Goal: Task Accomplishment & Management: Manage account settings

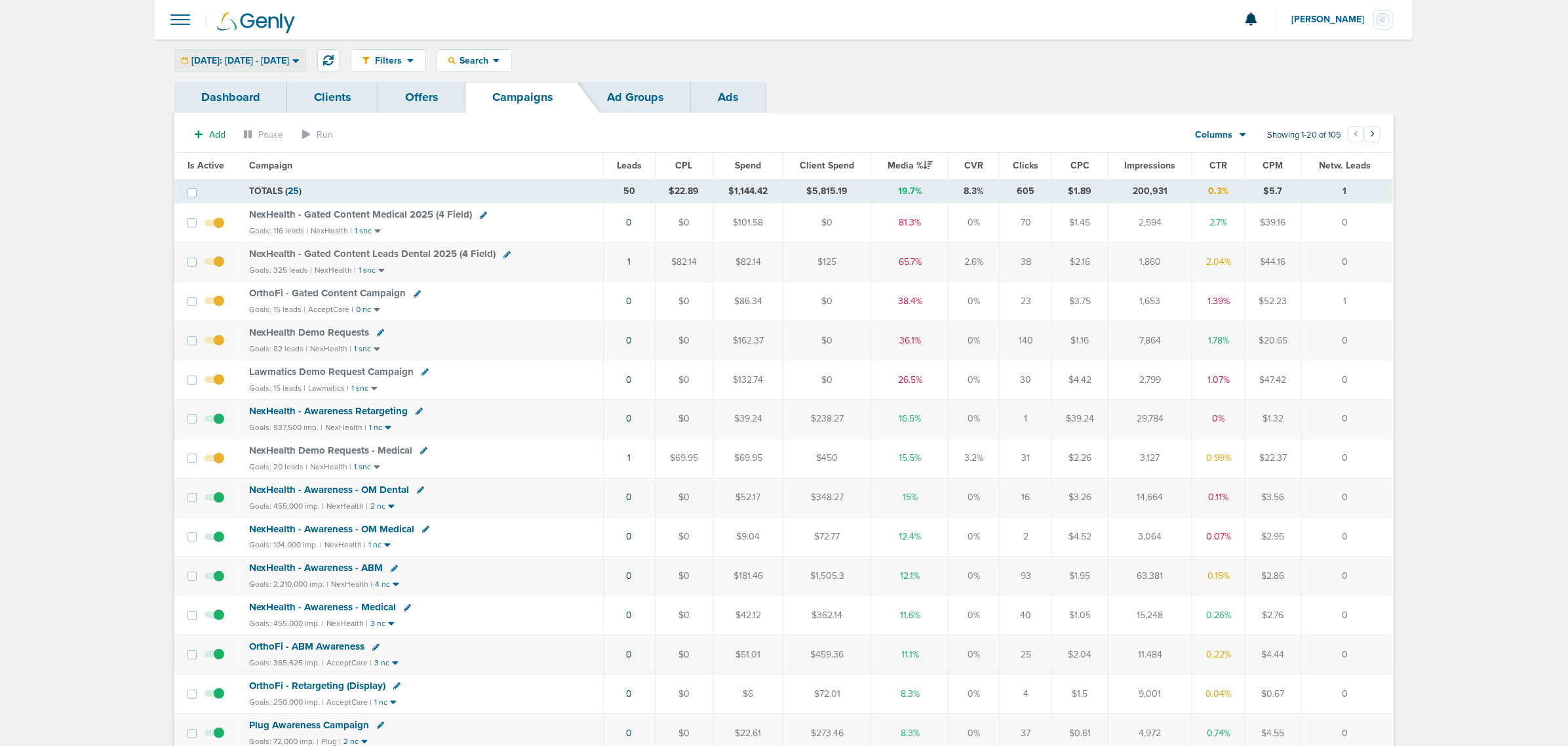
click at [299, 59] on icon at bounding box center [295, 60] width 7 height 4
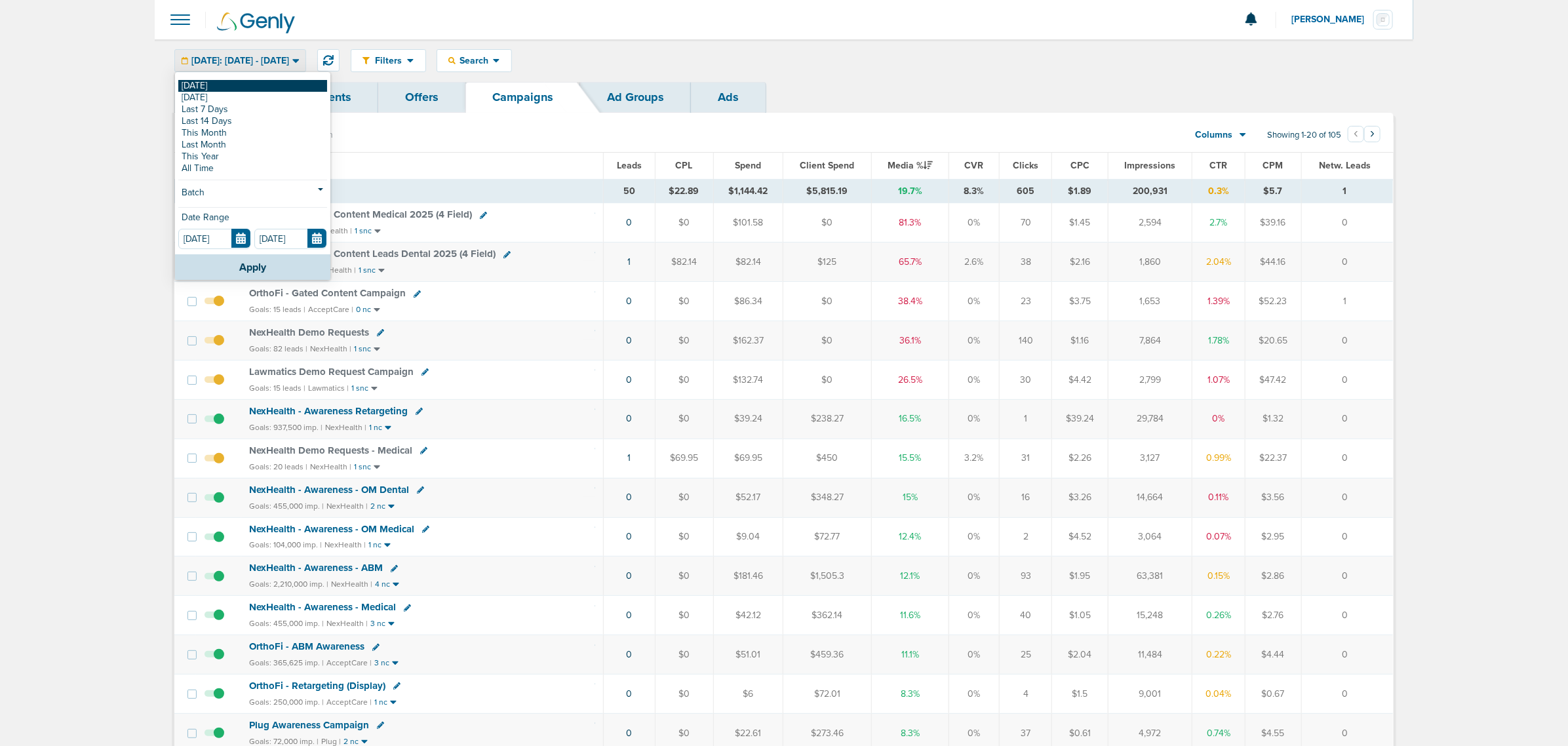
click at [246, 84] on link "[DATE]" at bounding box center [253, 86] width 149 height 12
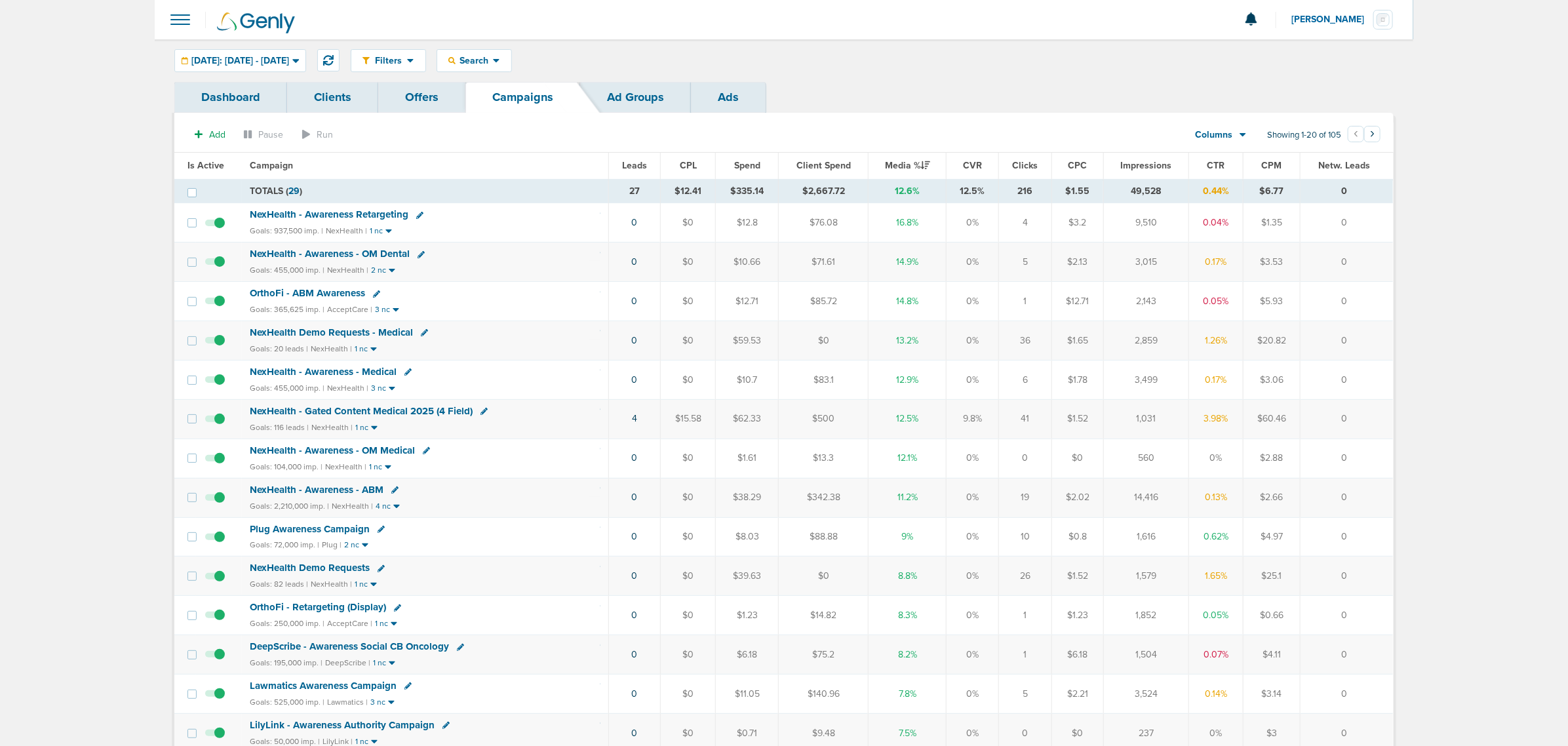
drag, startPoint x: 1233, startPoint y: 421, endPoint x: 1197, endPoint y: 428, distance: 36.7
click at [1197, 428] on td "3.98%" at bounding box center [1216, 419] width 54 height 40
click at [1189, 430] on td "3.98%" at bounding box center [1216, 419] width 54 height 40
drag, startPoint x: 882, startPoint y: 190, endPoint x: 941, endPoint y: 189, distance: 59.0
click at [941, 189] on td "12.6%" at bounding box center [907, 191] width 78 height 24
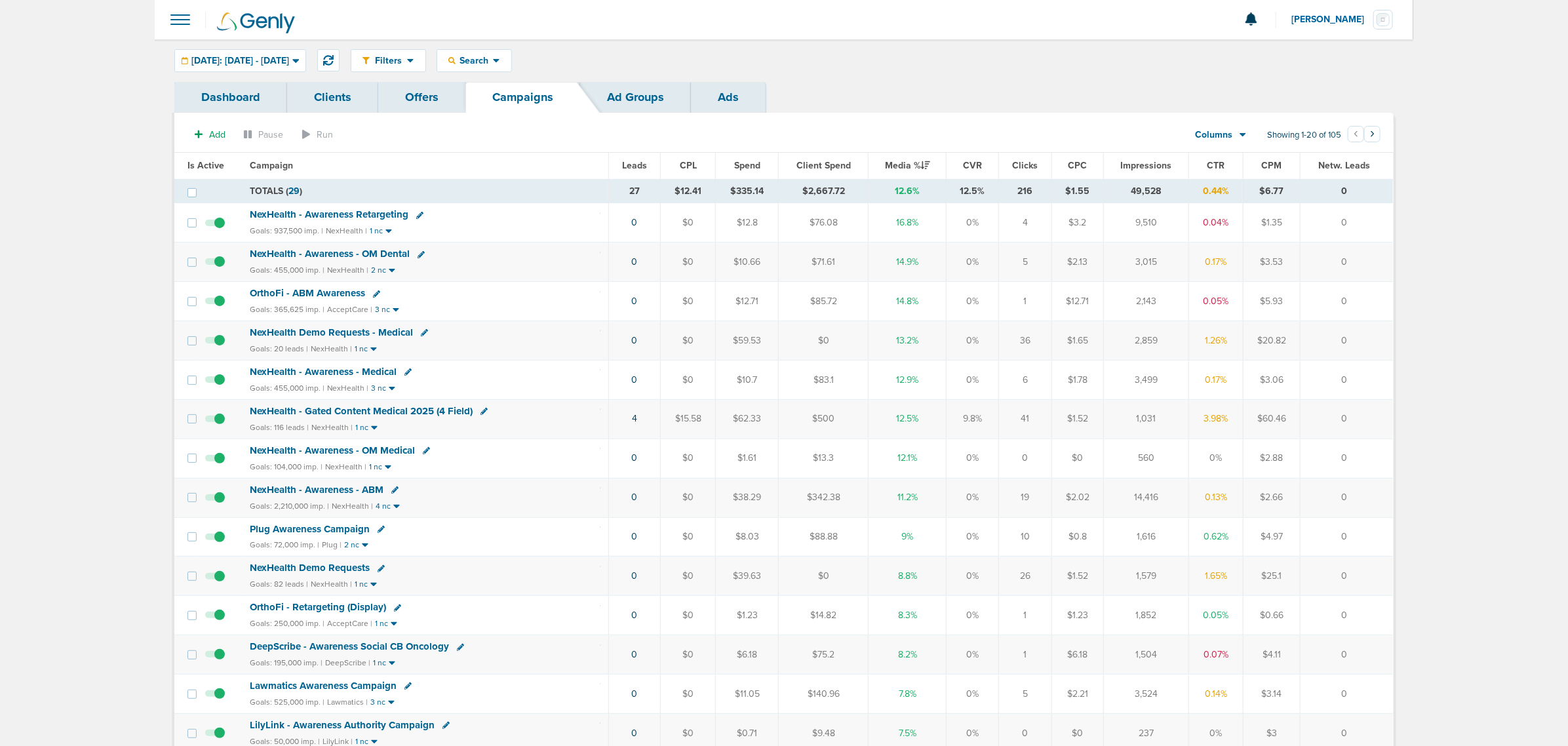
click at [934, 192] on td "12.6%" at bounding box center [907, 191] width 78 height 24
click at [912, 159] on th "Media %" at bounding box center [907, 166] width 78 height 26
drag, startPoint x: 780, startPoint y: 223, endPoint x: 1119, endPoint y: 228, distance: 339.0
click at [1132, 226] on tr "NexHealth - Awareness Retargeting Goals: 937,500 imp. | NexHealth | 1 nc 0 $0 $…" at bounding box center [784, 223] width 1219 height 40
click at [940, 250] on td "14.9%" at bounding box center [907, 262] width 78 height 40
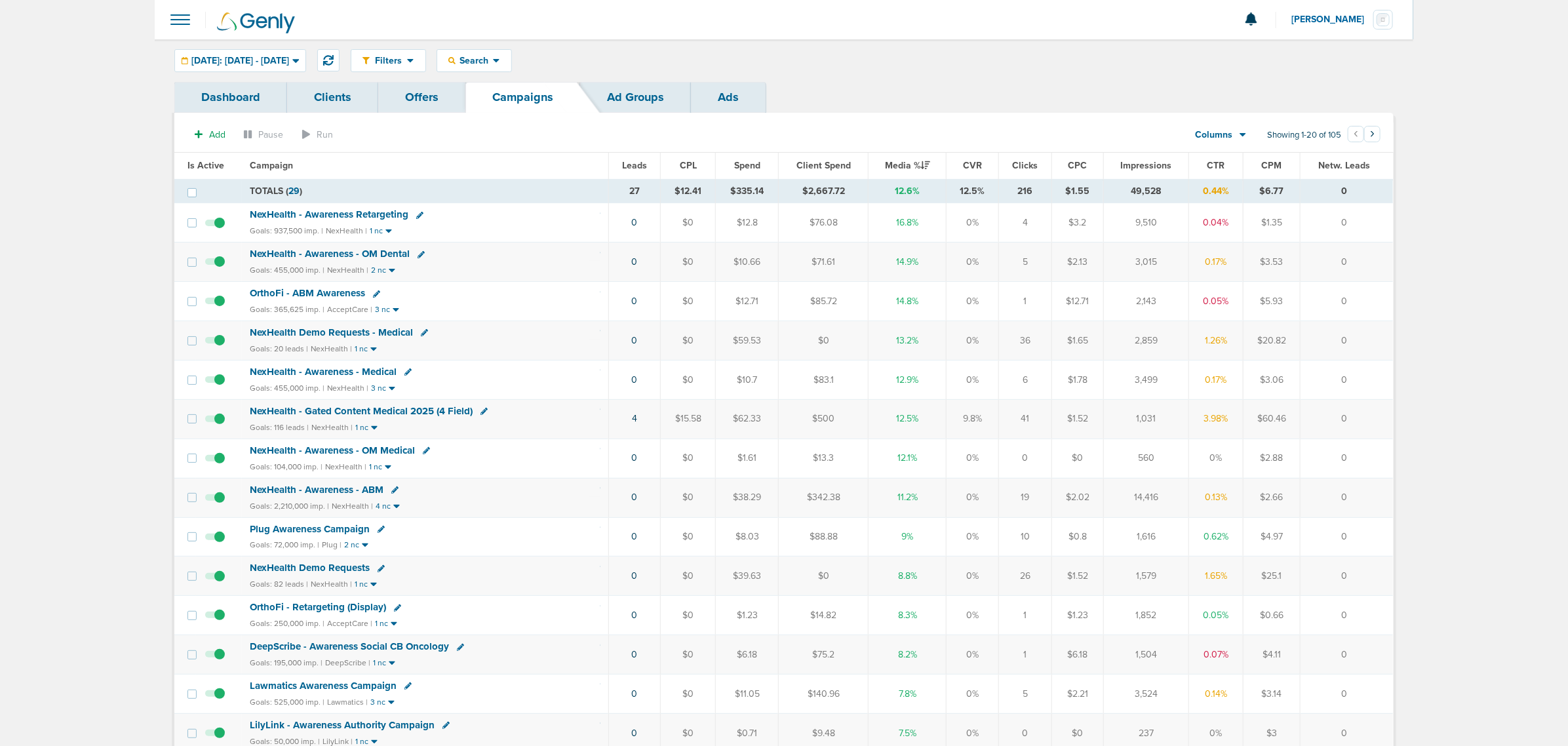
click at [288, 573] on span "NexHealth Demo Requests" at bounding box center [309, 568] width 120 height 12
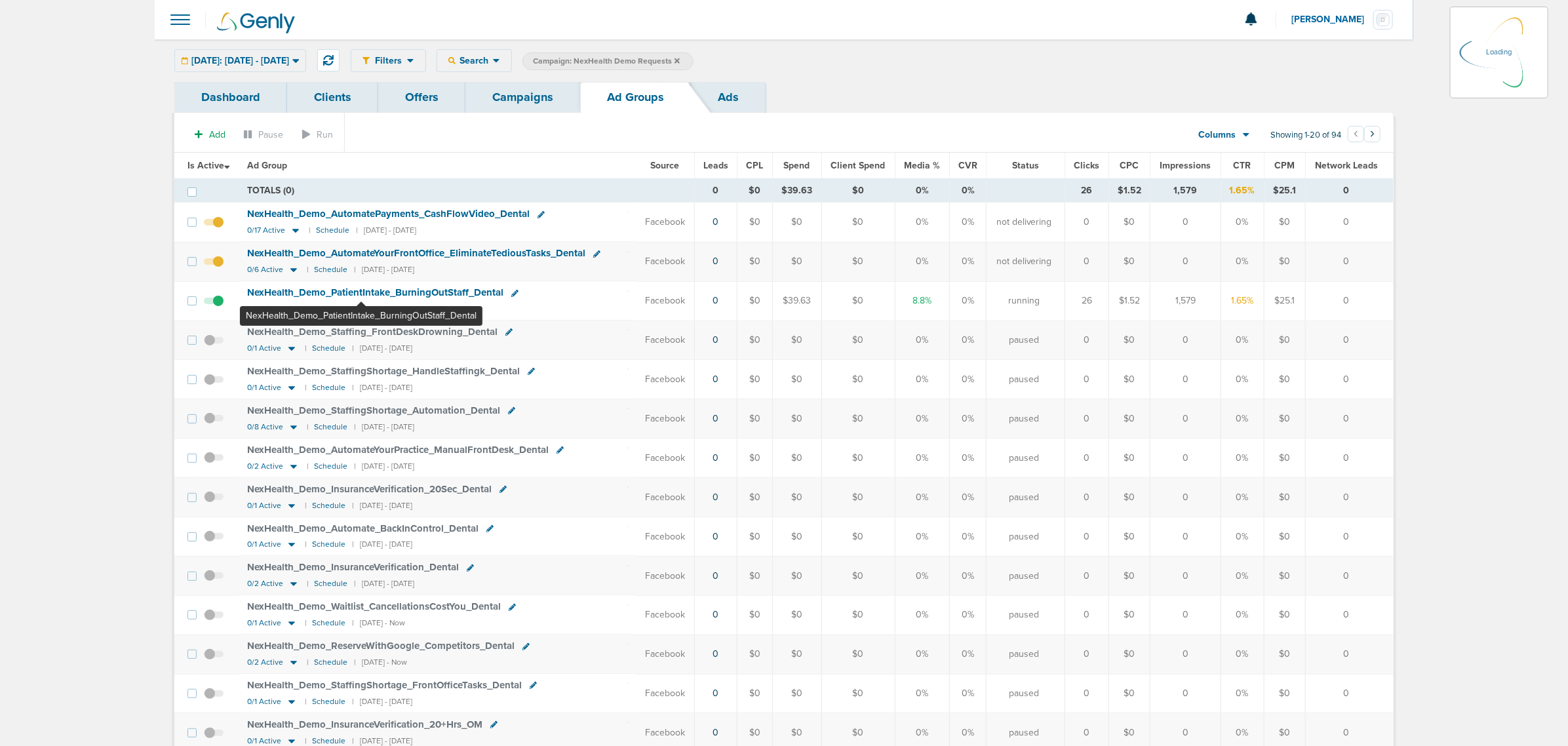
click at [360, 291] on span "NexHealth_ Demo_ PatientIntake_ BurningOutStaff_ Dental" at bounding box center [375, 292] width 256 height 12
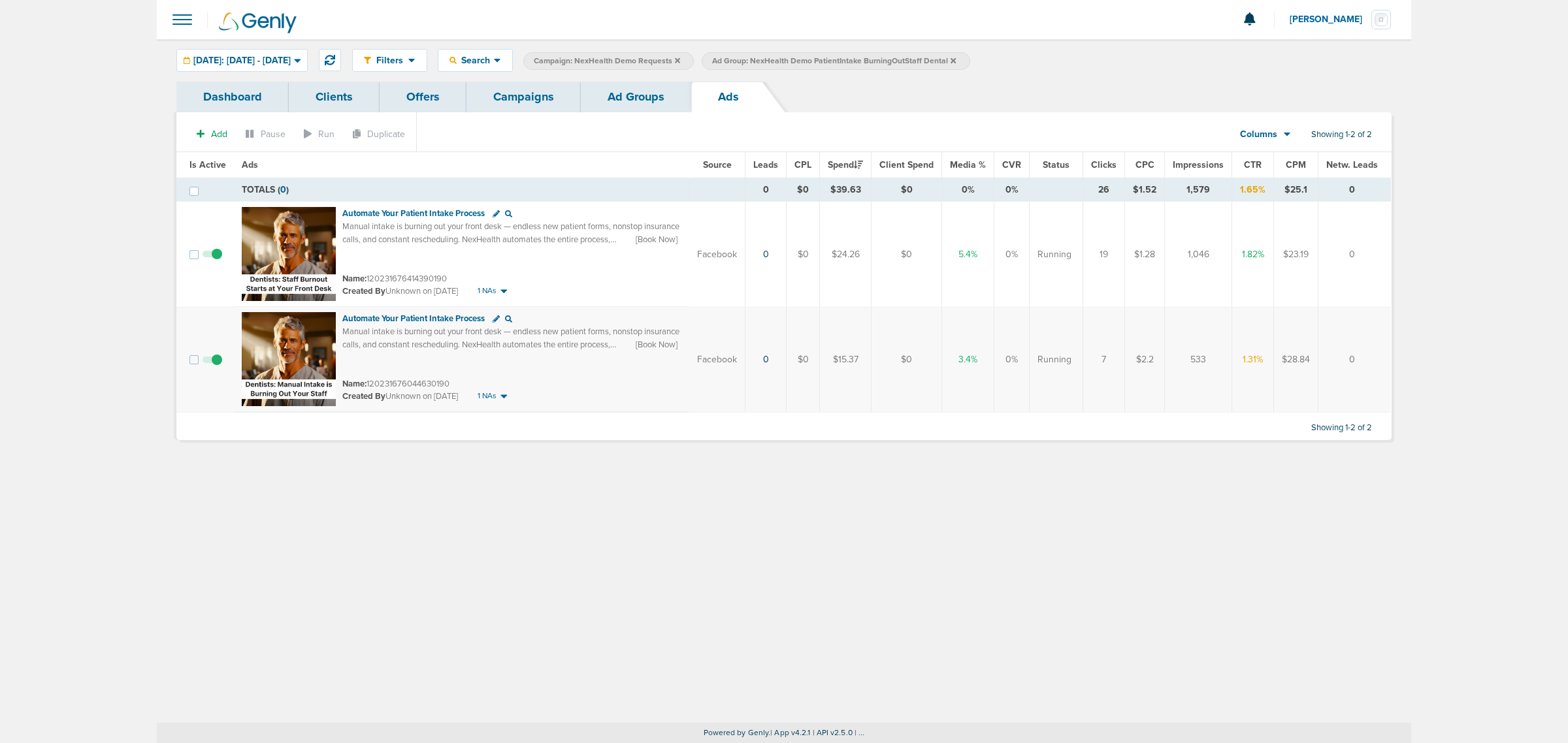
click at [217, 366] on span at bounding box center [212, 366] width 20 height 0
click at [212, 363] on input "checkbox" at bounding box center [212, 363] width 0 height 0
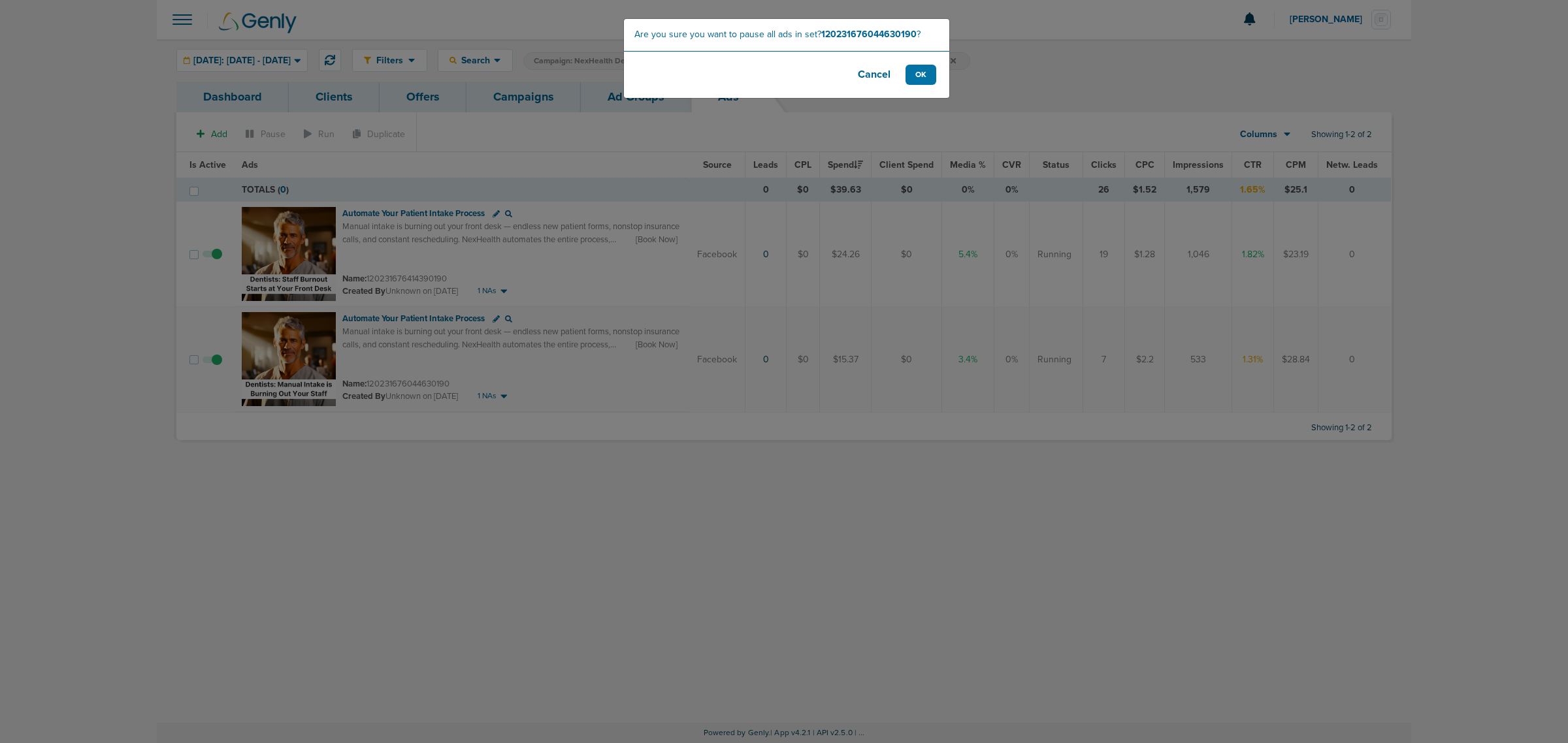
click at [847, 70] on footer "Cancel OK" at bounding box center [787, 75] width 326 height 47
click at [854, 73] on button "Cancel" at bounding box center [874, 75] width 52 height 20
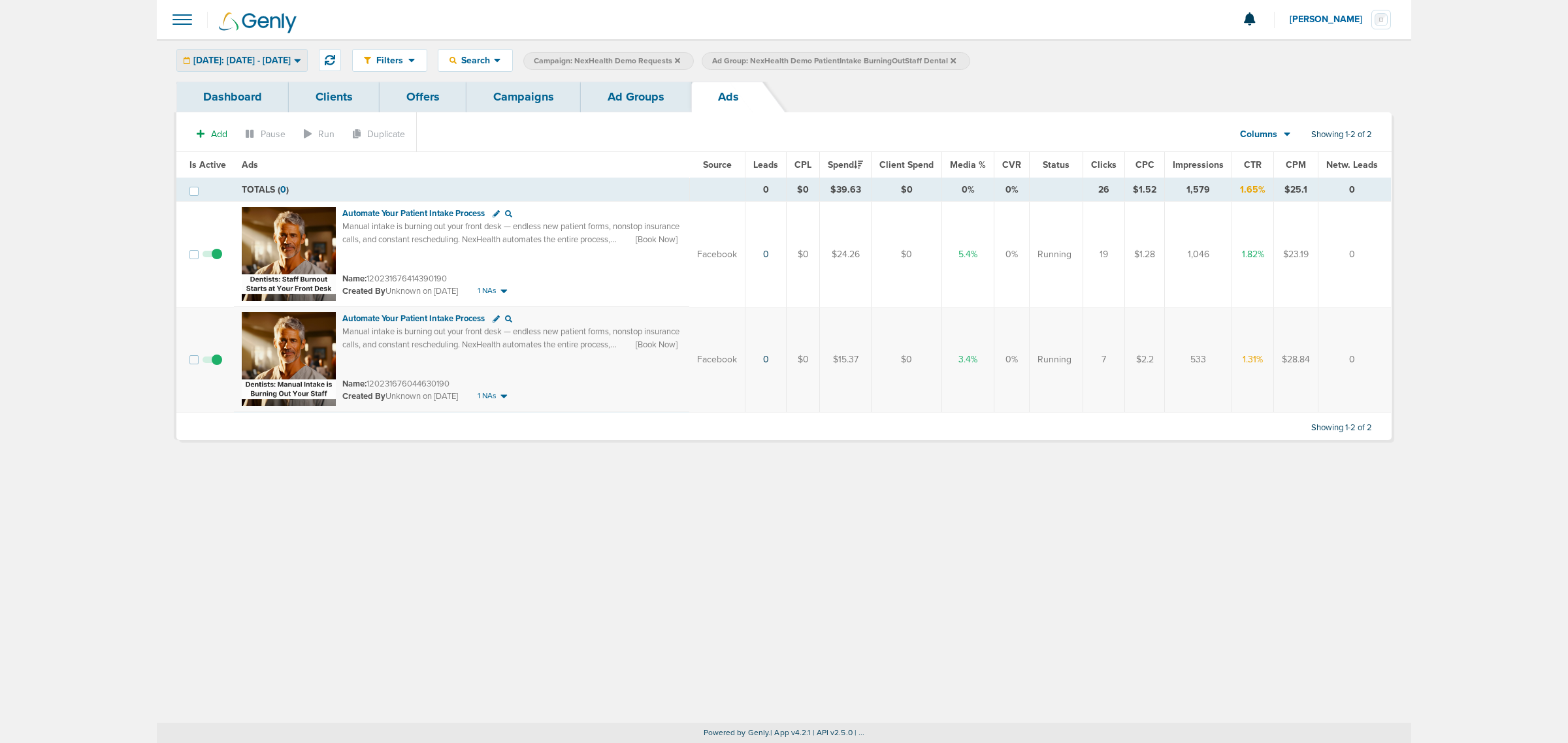
click at [275, 56] on span "[DATE]: [DATE] - [DATE]" at bounding box center [241, 61] width 97 height 10
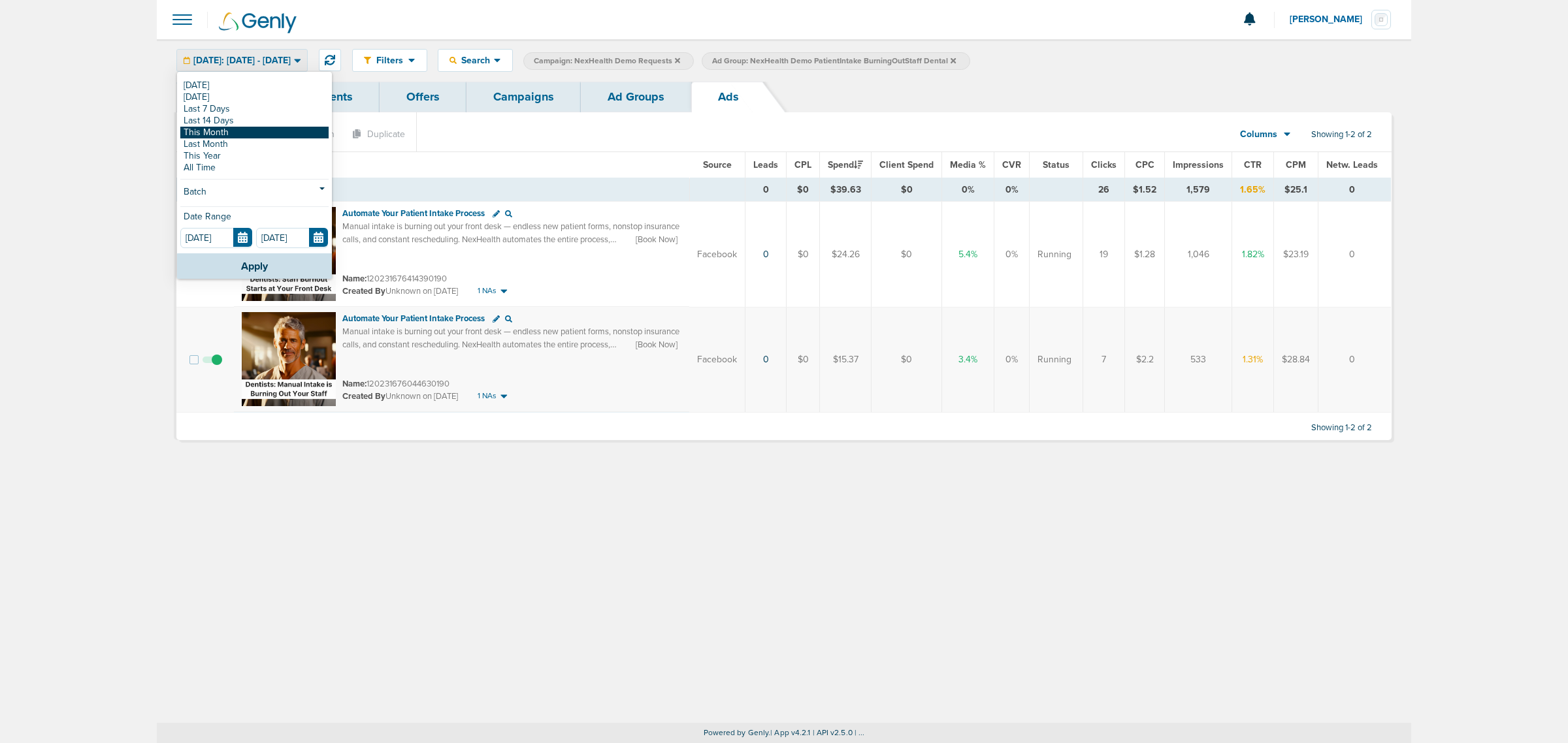
click at [239, 129] on link "This Month" at bounding box center [254, 132] width 149 height 12
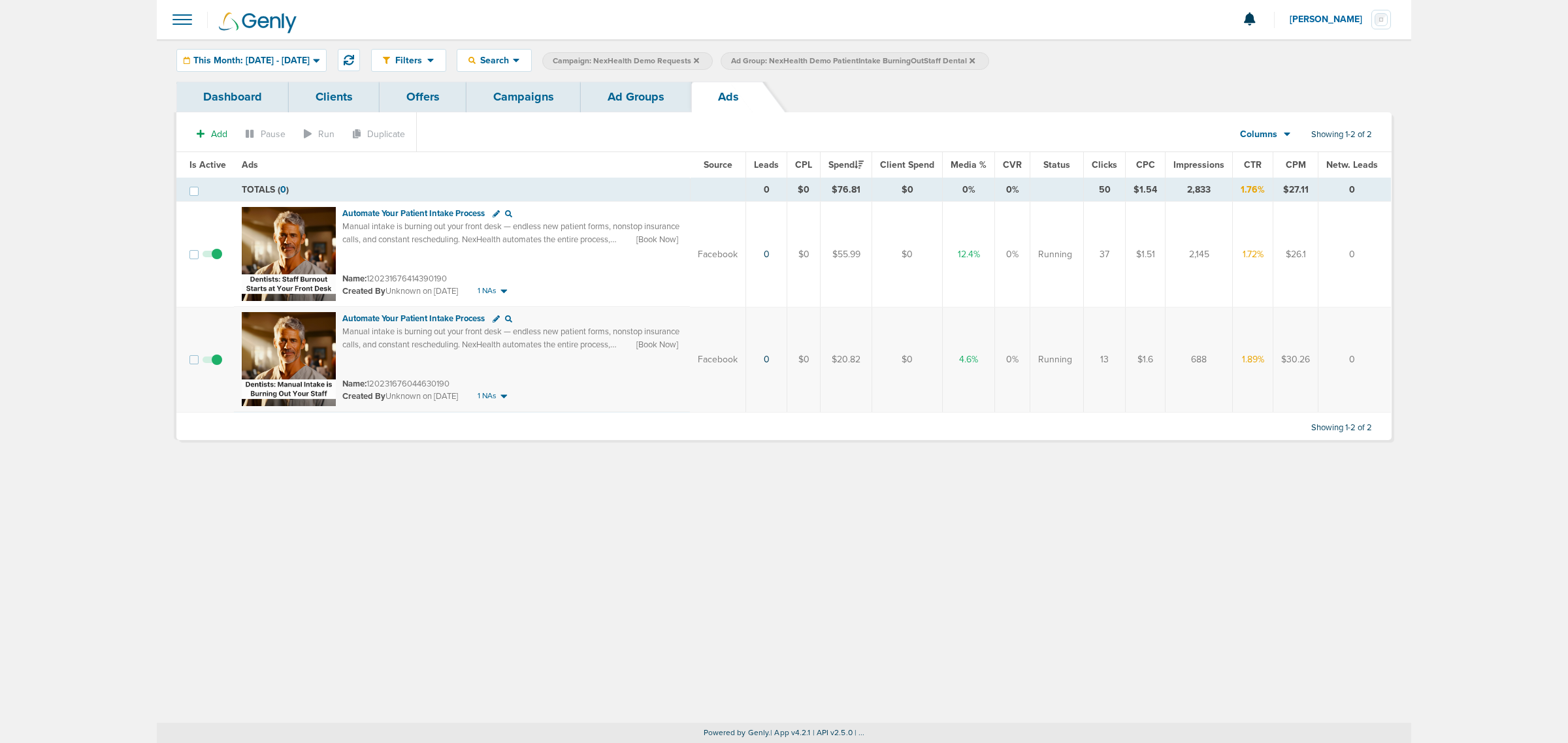
click at [536, 99] on link "Campaigns" at bounding box center [524, 97] width 114 height 31
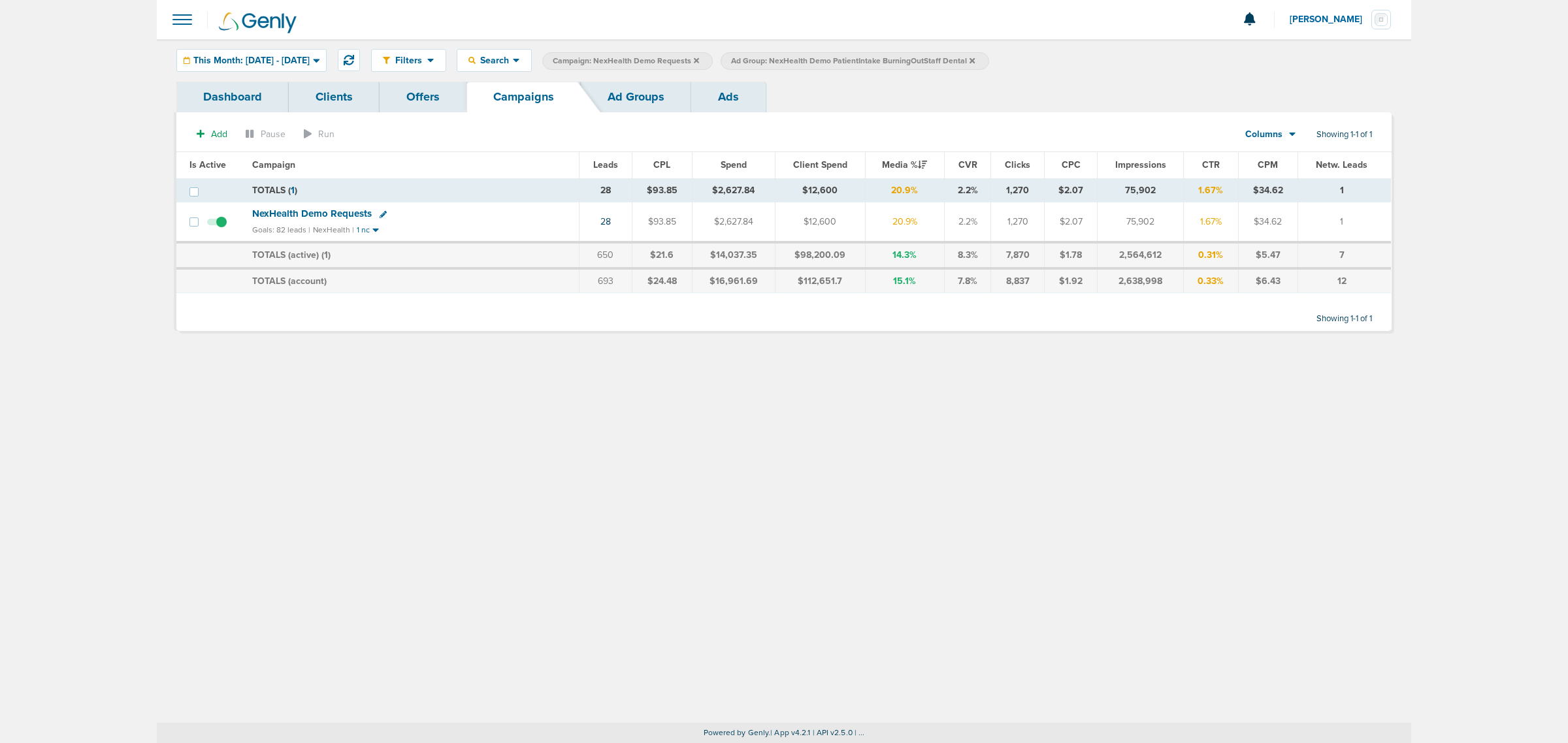
click at [699, 61] on icon at bounding box center [696, 60] width 5 height 5
click at [796, 60] on icon at bounding box center [793, 61] width 5 height 8
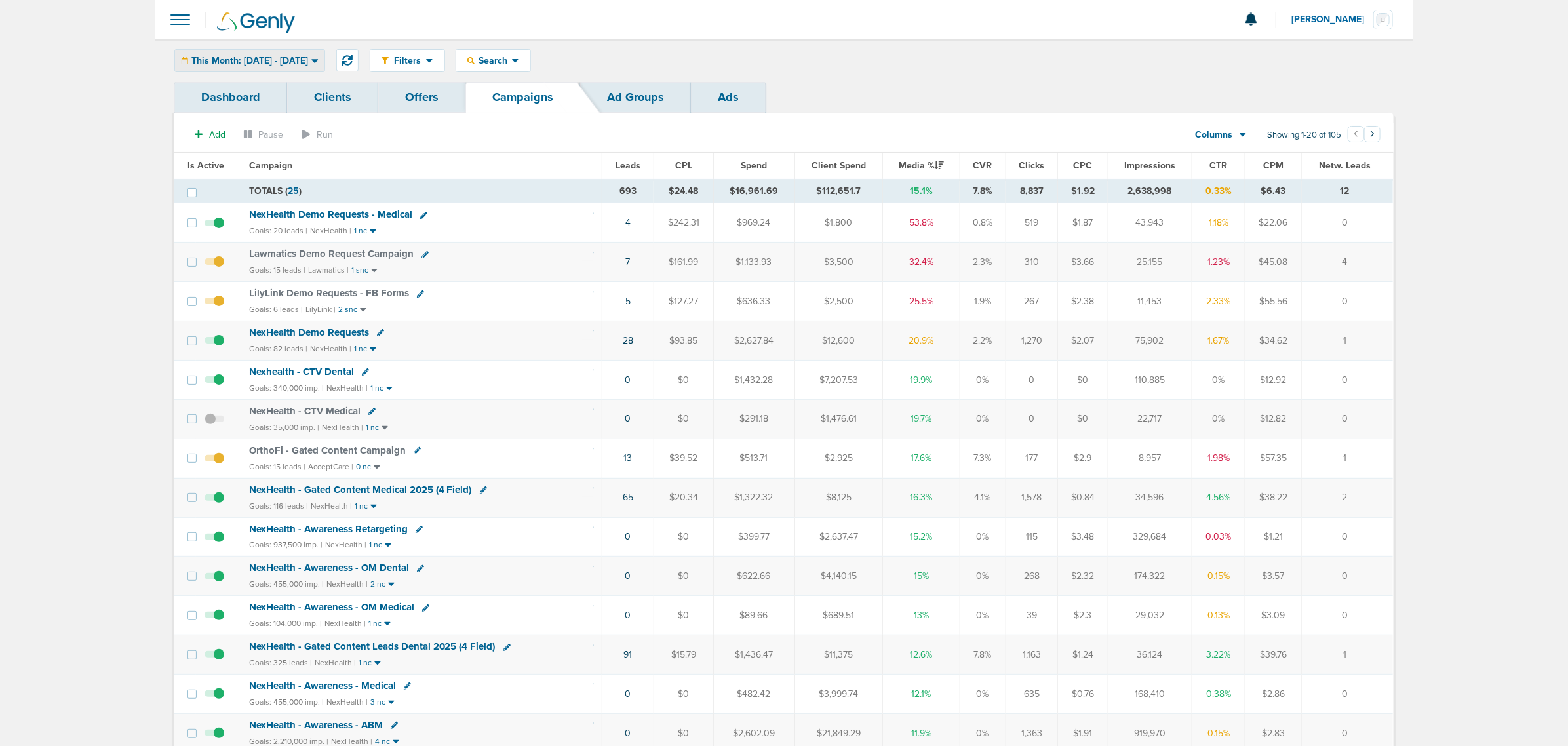
click at [242, 52] on div "This Month: [DATE] - [DATE]" at bounding box center [250, 60] width 150 height 21
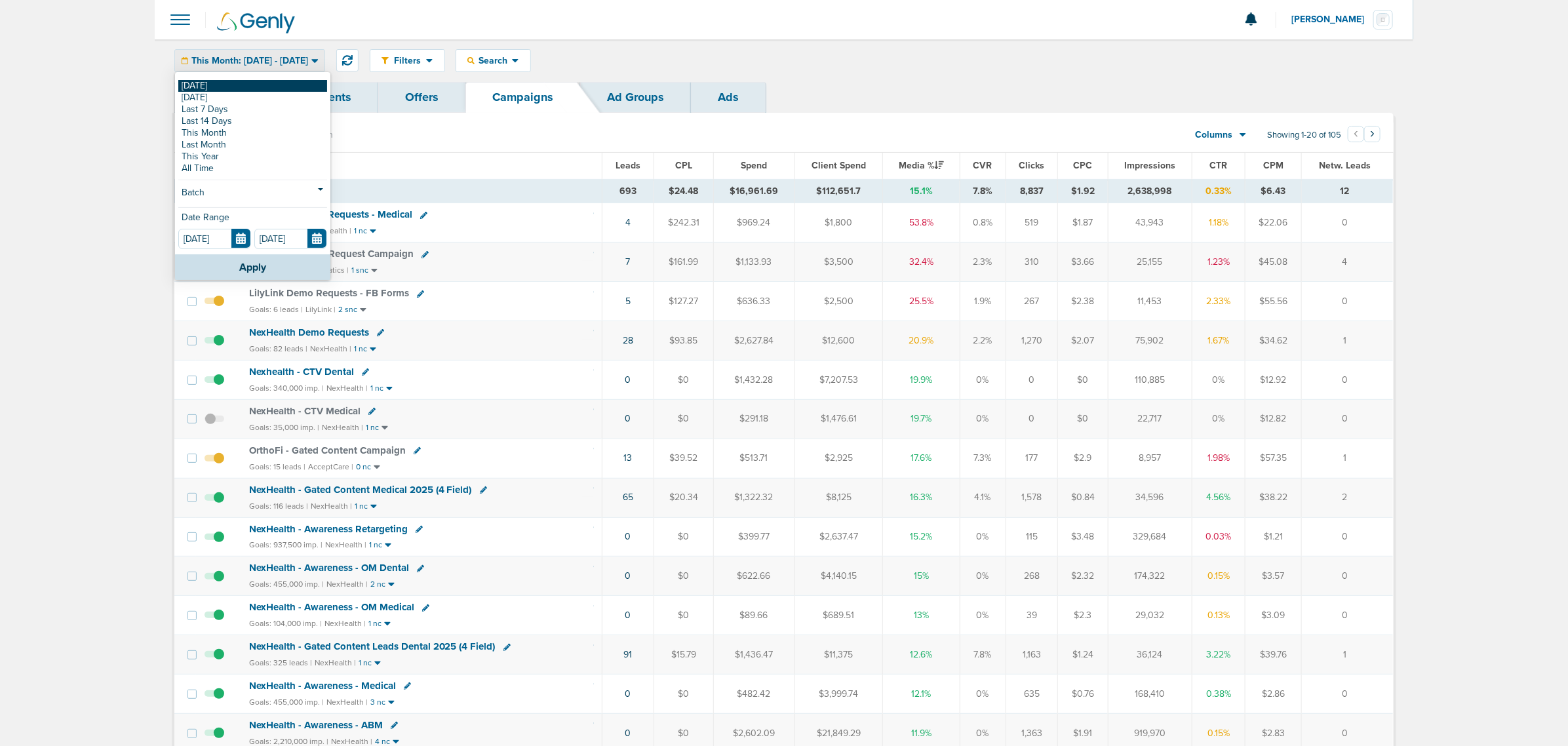
click at [217, 84] on link "[DATE]" at bounding box center [253, 86] width 149 height 12
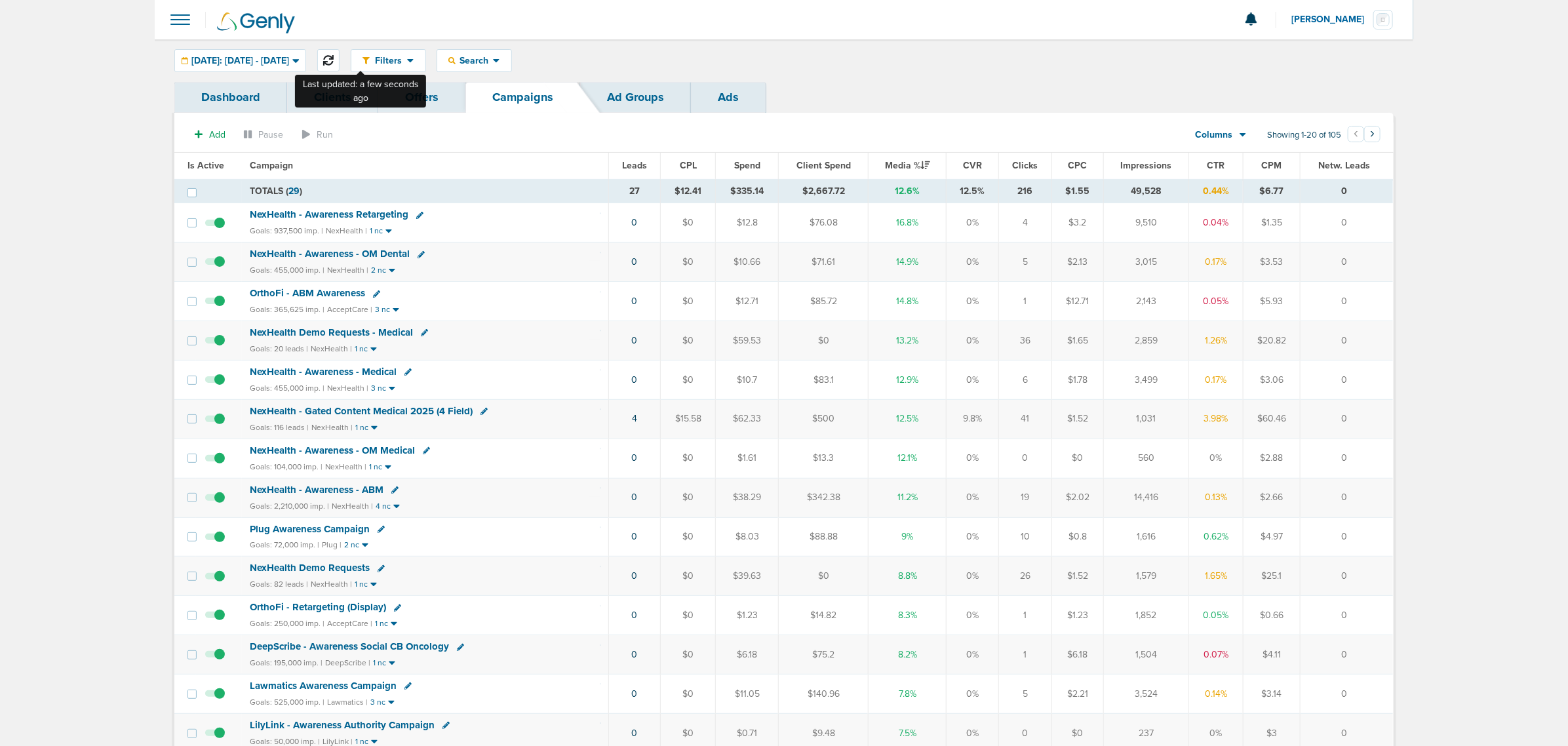
click at [333, 64] on icon at bounding box center [328, 60] width 10 height 10
click at [493, 55] on span "Search" at bounding box center [474, 60] width 37 height 11
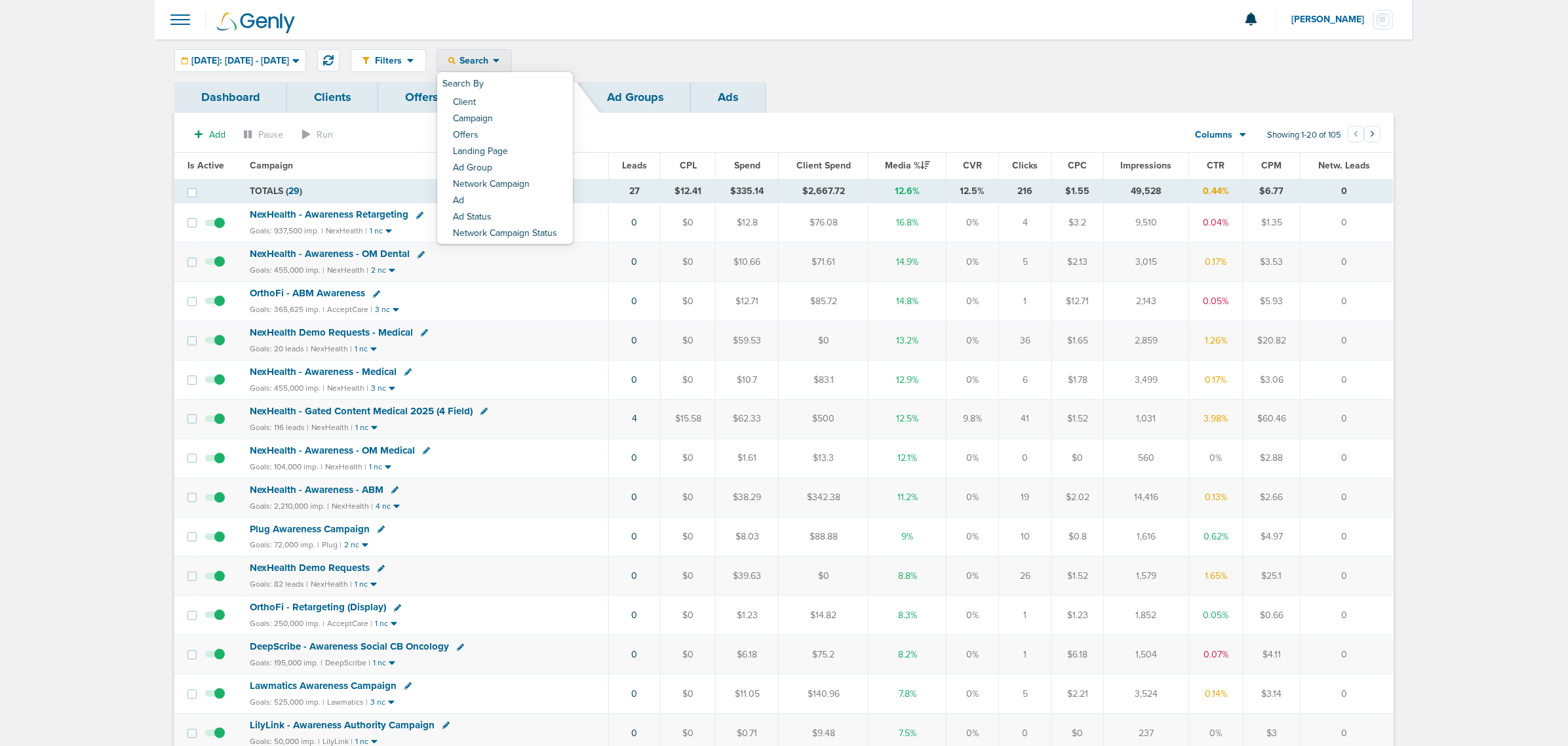
click at [510, 107] on link "Client" at bounding box center [505, 103] width 136 height 16
type input "law"
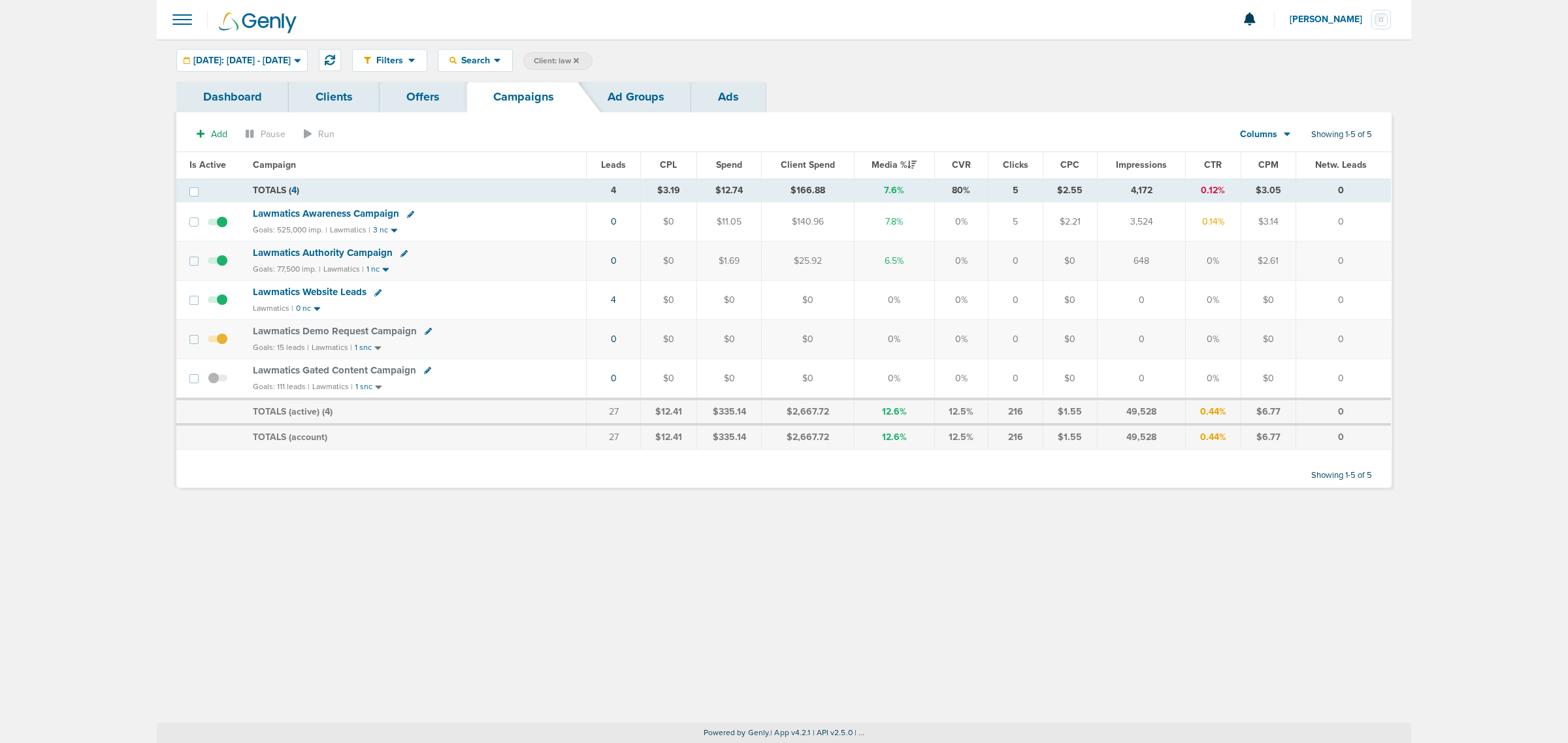
click at [425, 333] on icon at bounding box center [428, 331] width 7 height 7
select select
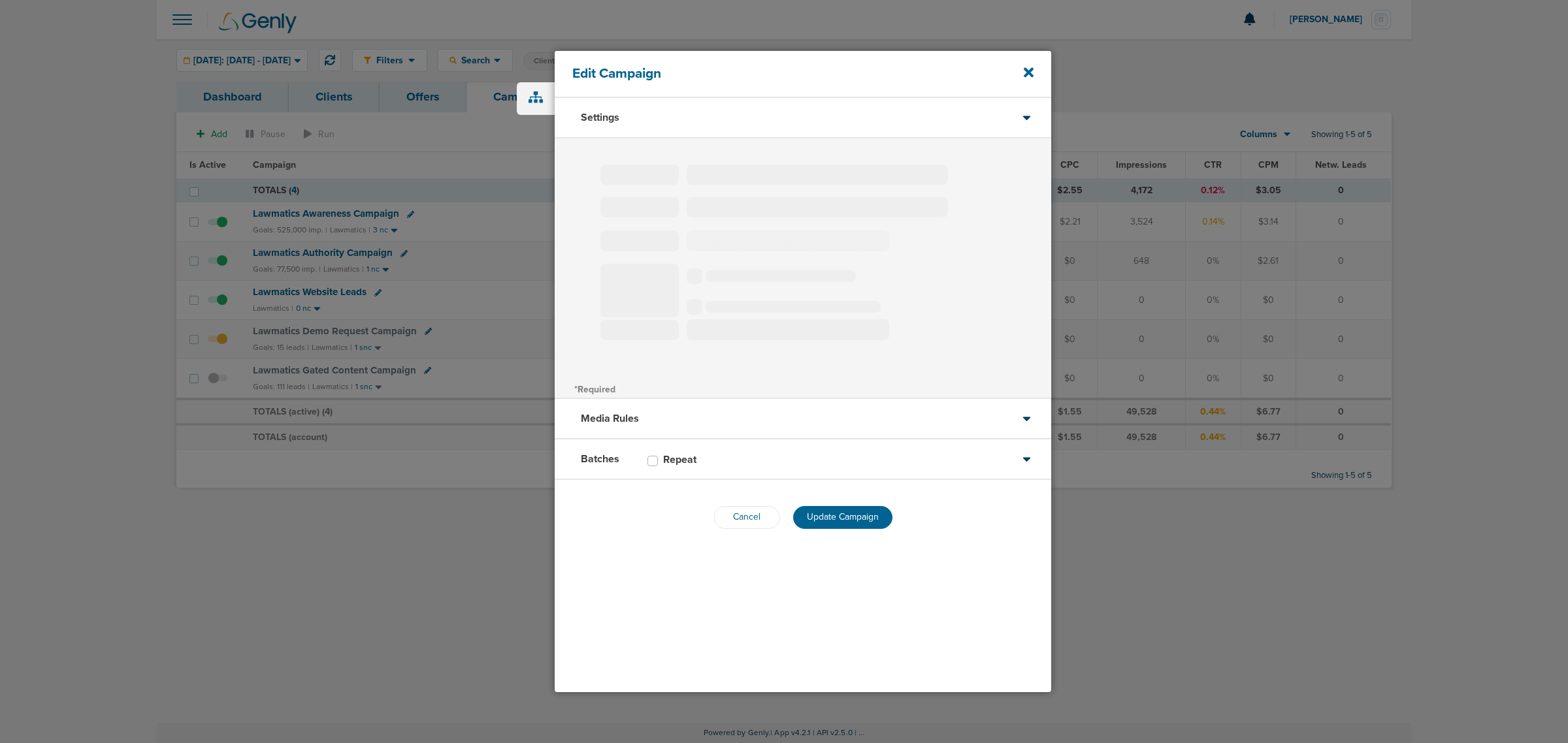
type input "Lawmatics Demo Request Campaign"
select select "Leads"
radio input "true"
select select "readWrite"
select select "1"
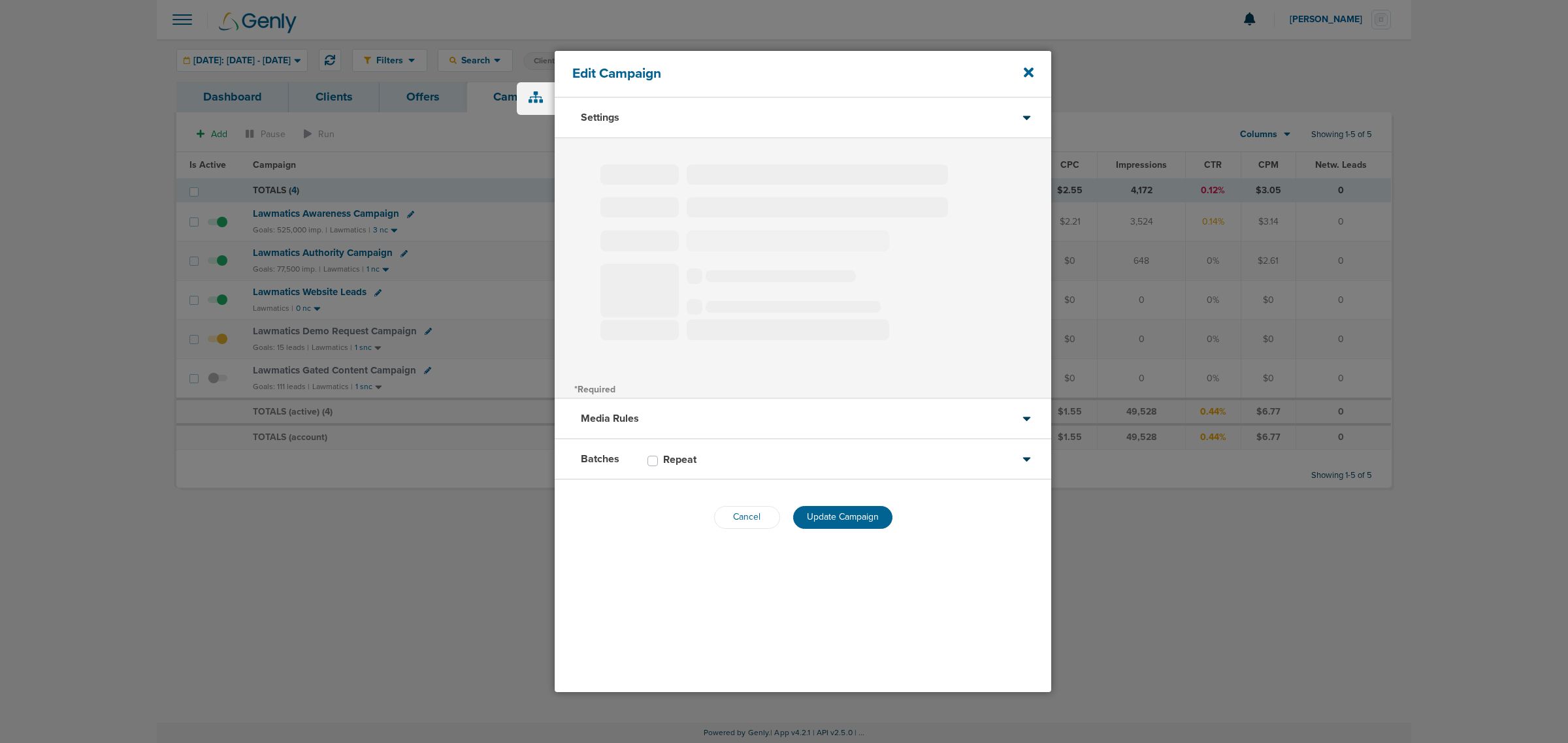
select select "2"
select select "3"
select select "4"
select select "6"
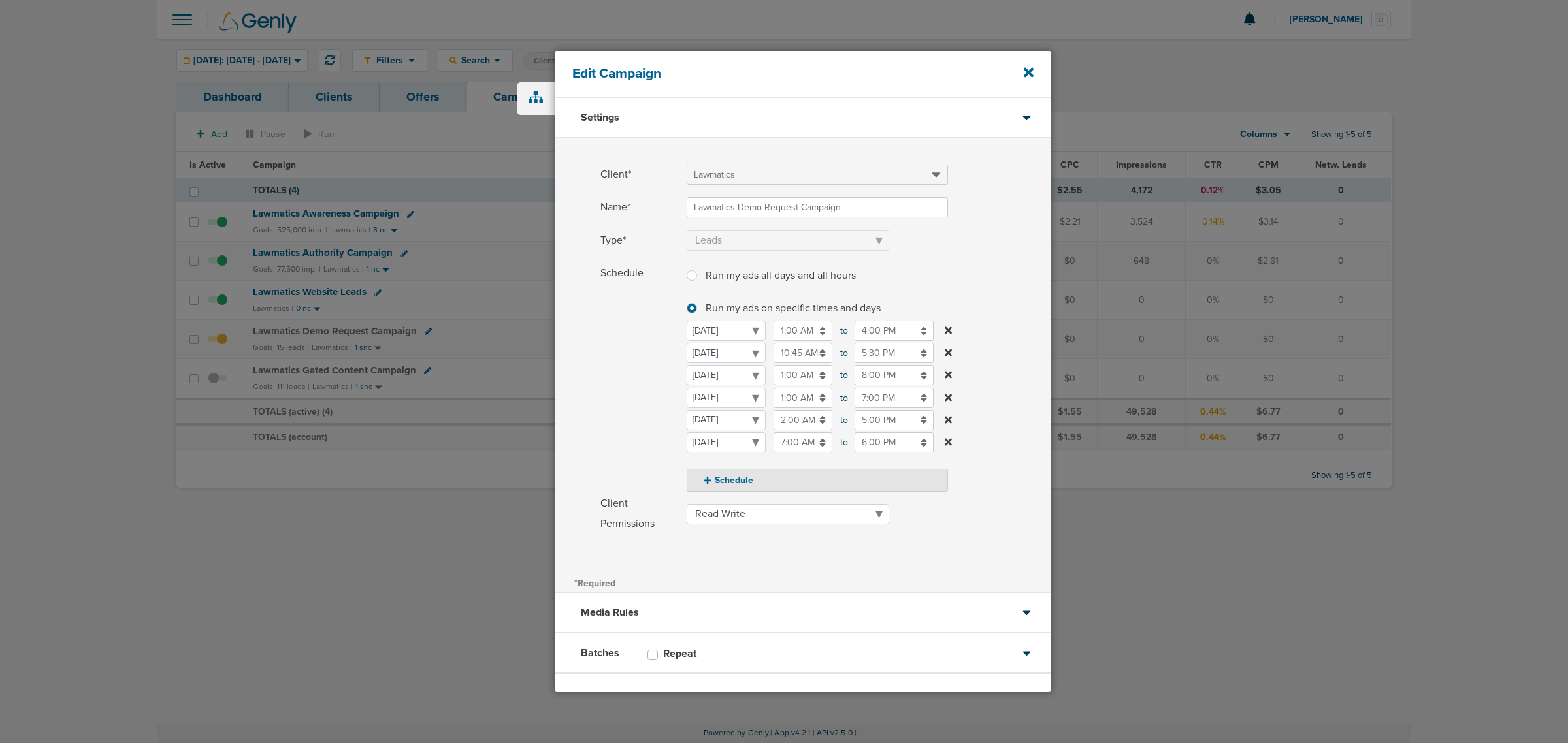
click at [809, 350] on input "10:45 AM" at bounding box center [803, 353] width 59 height 20
click at [774, 446] on icon at bounding box center [779, 445] width 12 height 8
type input "7:45 AM"
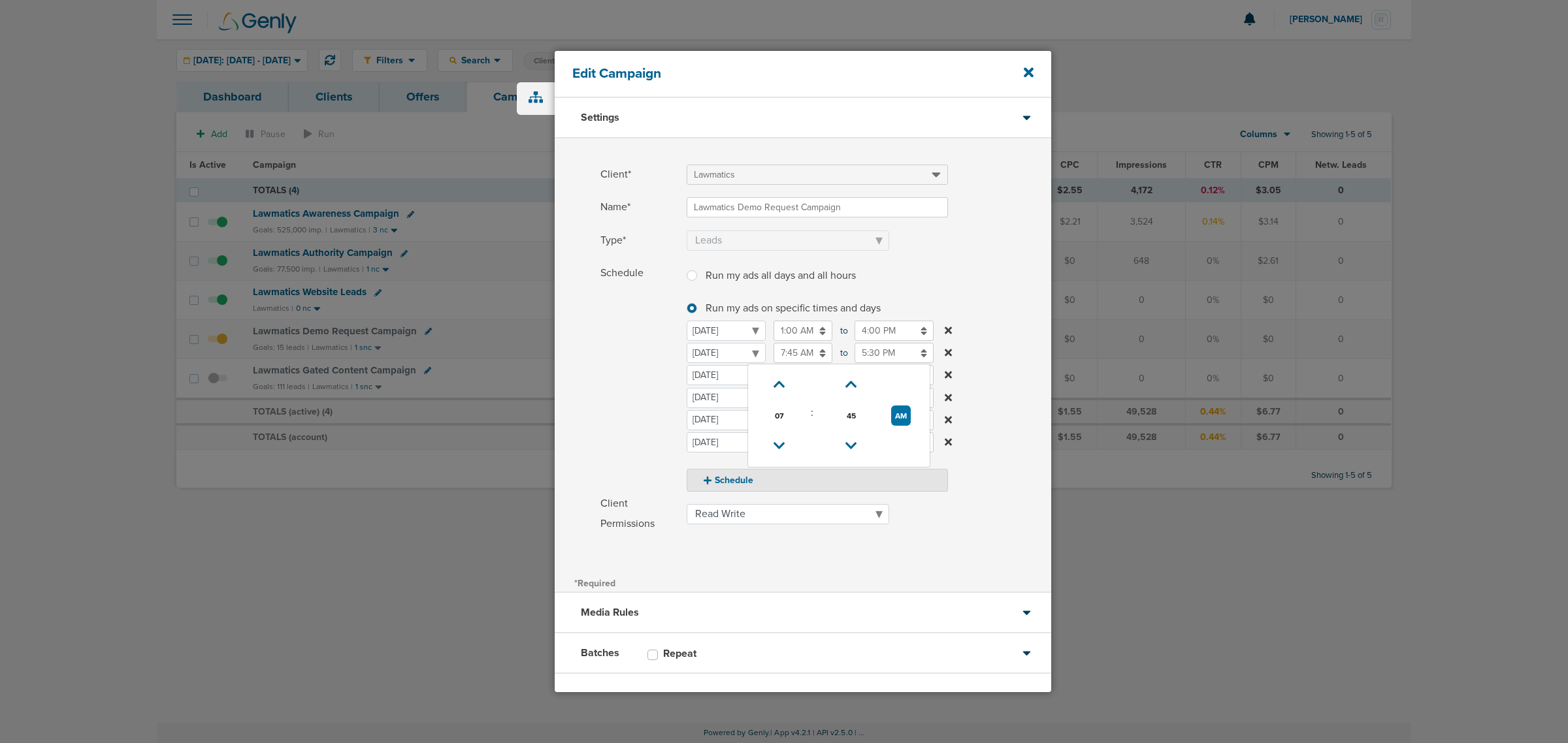
click at [974, 548] on div "Client* Lawmatics Name* Lawmatics Demo Request Campaign Type* Awareness Traffic…" at bounding box center [803, 355] width 497 height 435
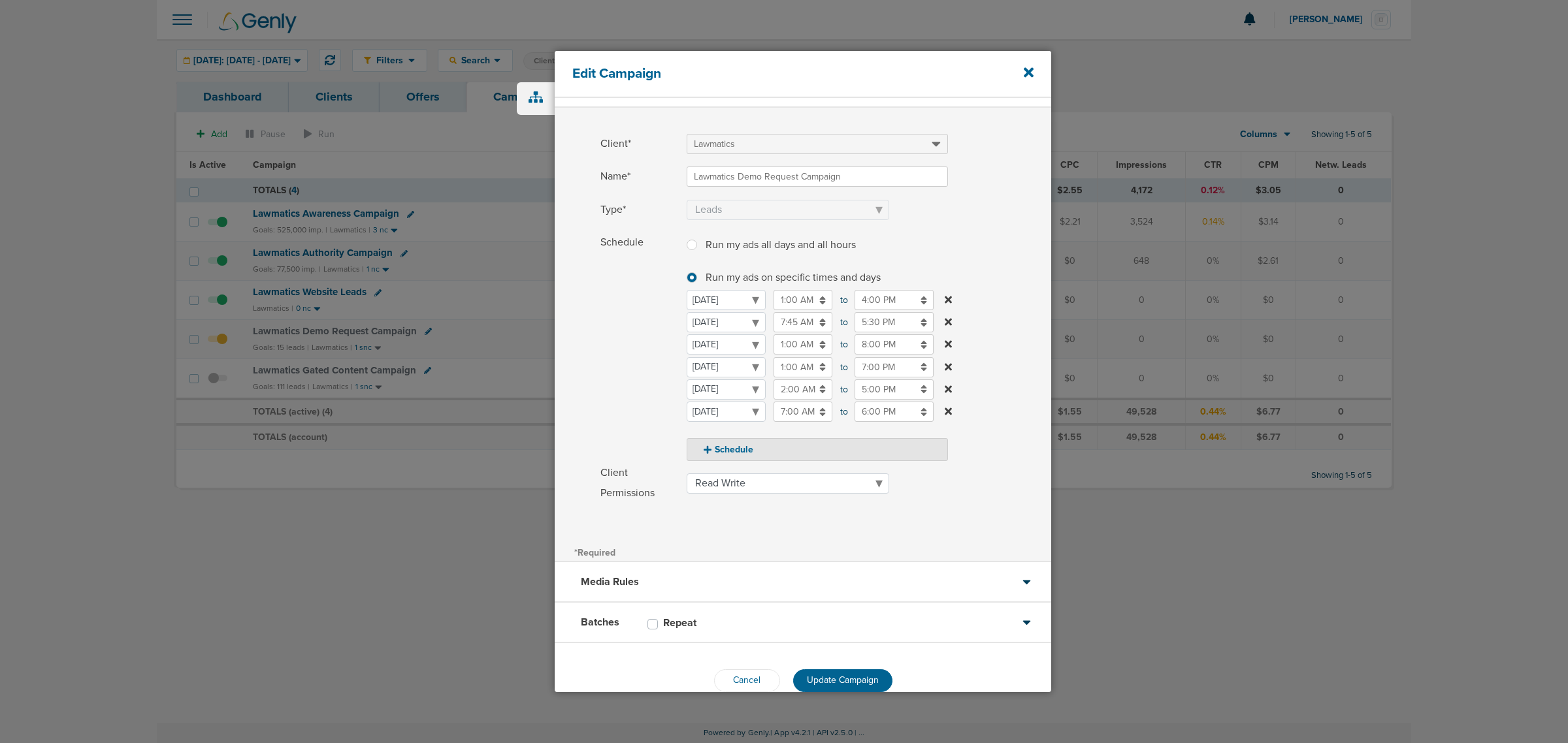
scroll to position [56, 0]
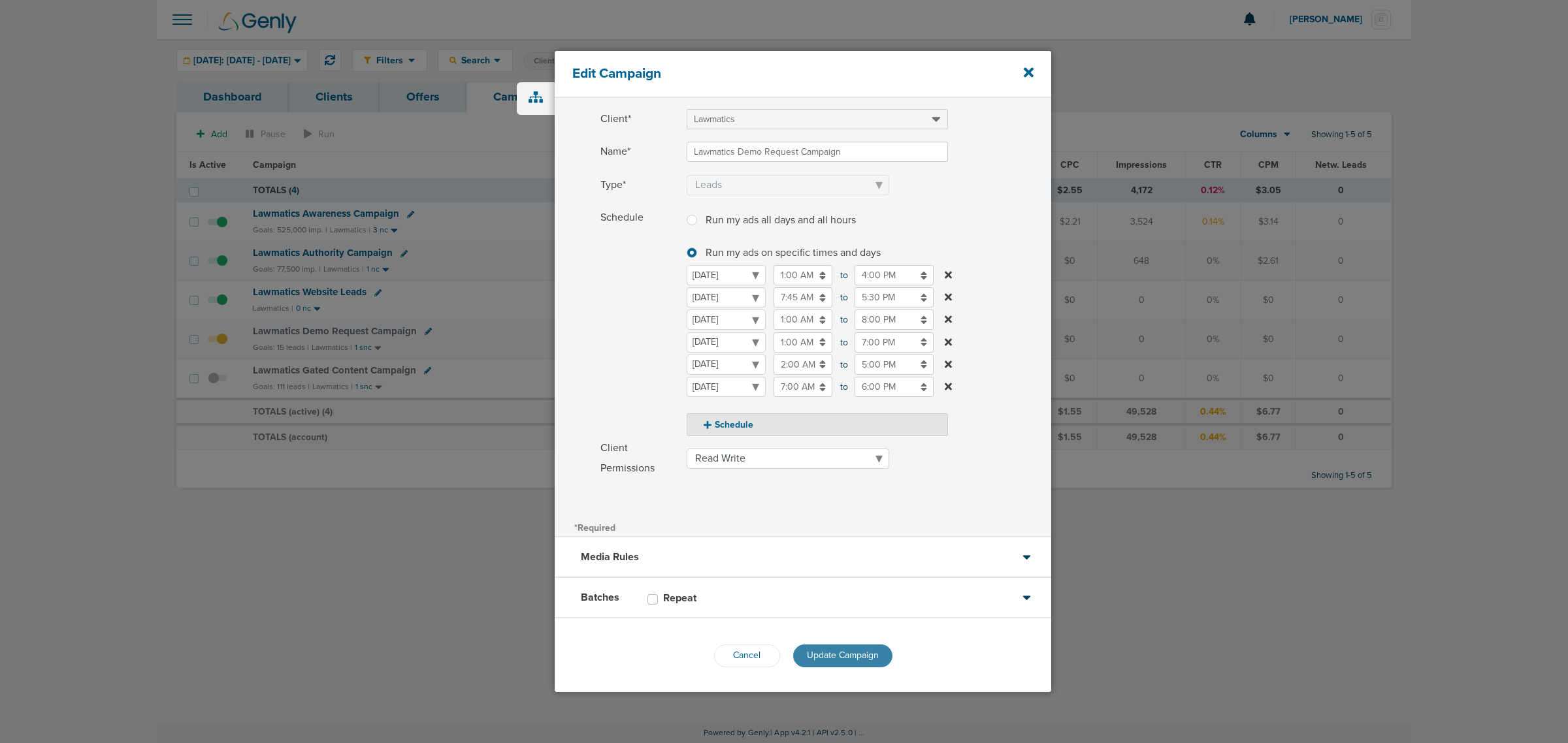
click at [846, 647] on button "Update Campaign" at bounding box center [843, 655] width 100 height 23
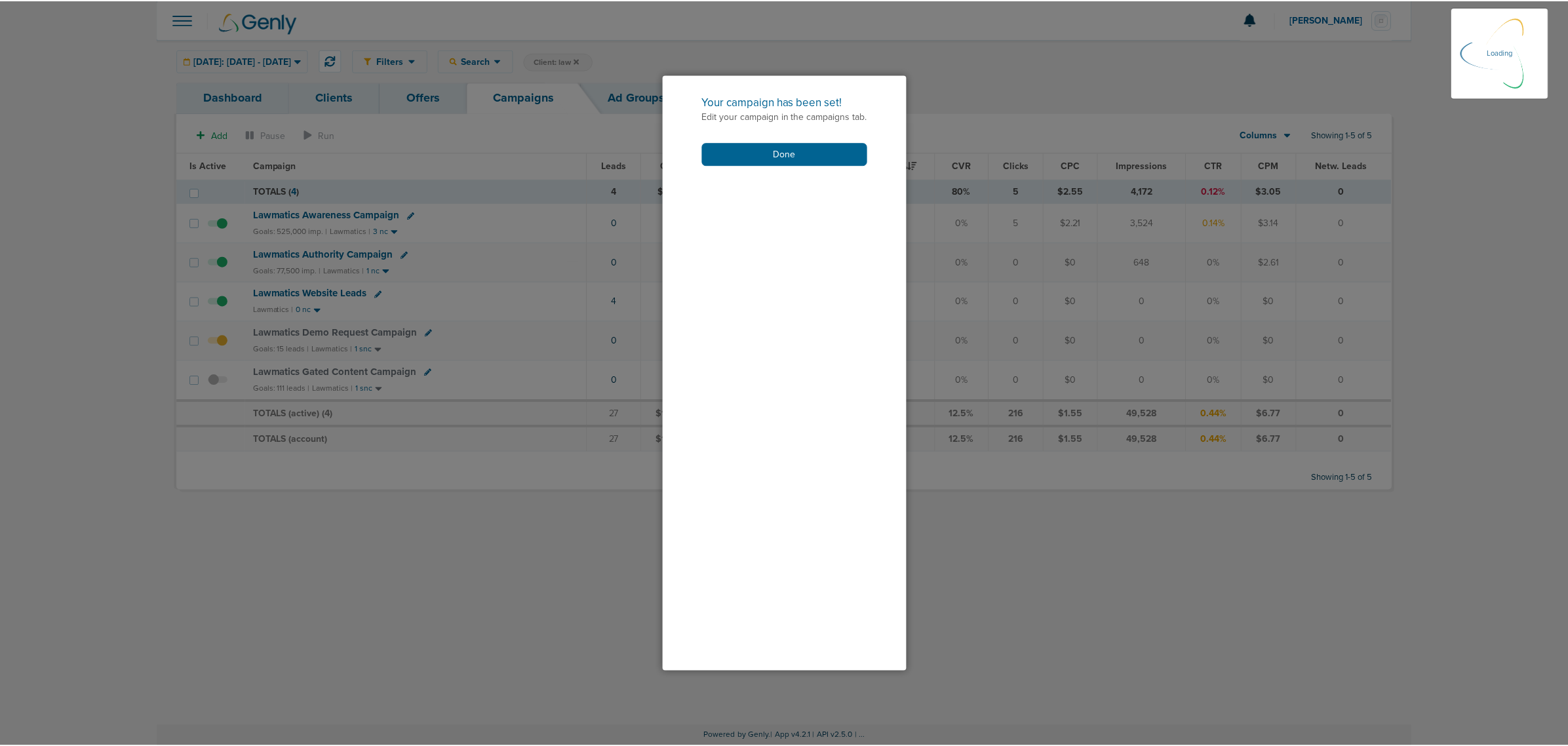
scroll to position [14, 0]
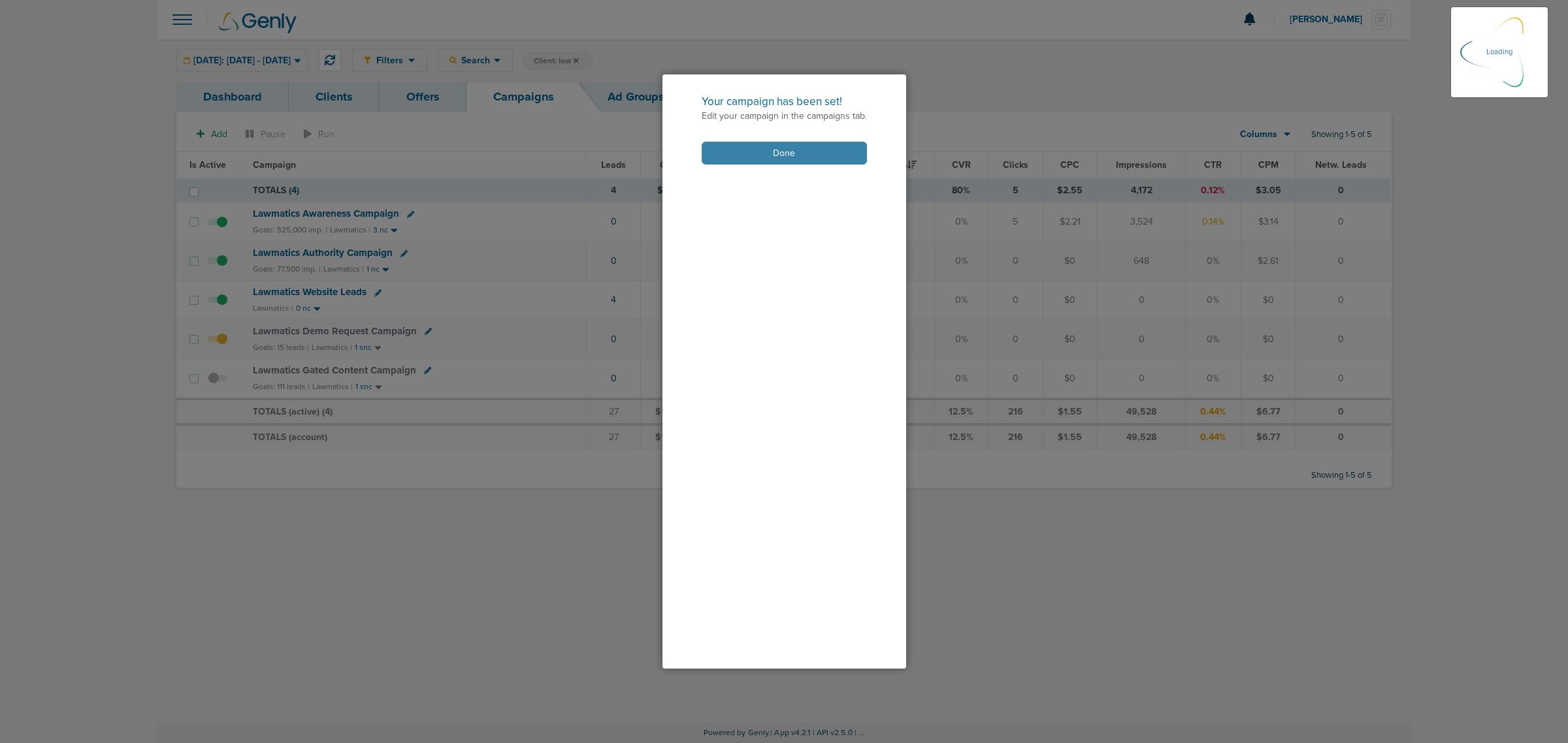
click at [820, 147] on button "Done" at bounding box center [784, 153] width 165 height 23
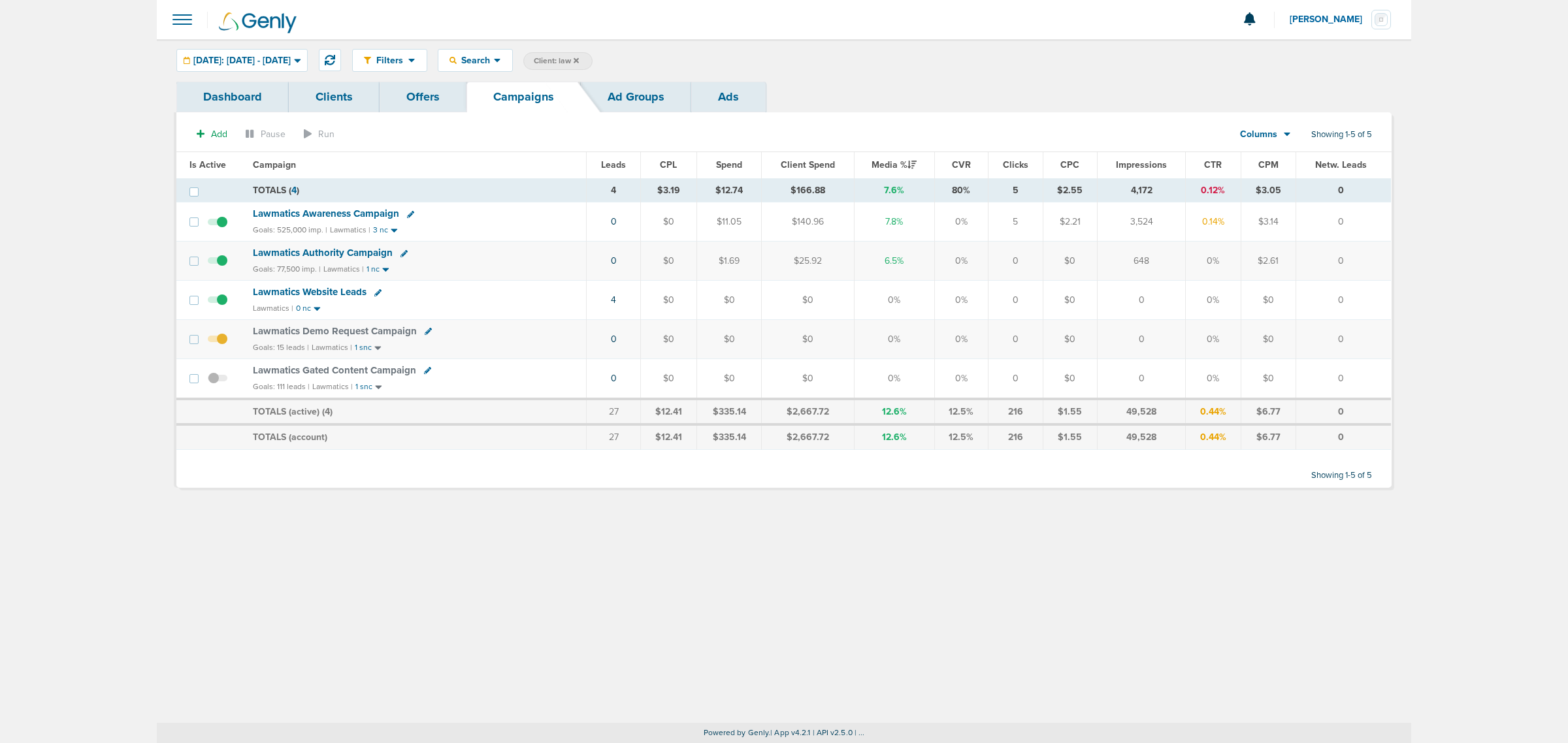
click at [579, 57] on span "Client: law" at bounding box center [556, 61] width 45 height 11
drag, startPoint x: 691, startPoint y: 64, endPoint x: 615, endPoint y: 59, distance: 76.2
click at [615, 59] on span "Client Campaign Offers Landing Page Ad Group Network Campaign Ad Ad Status Netw…" at bounding box center [637, 61] width 228 height 18
type input "nex"
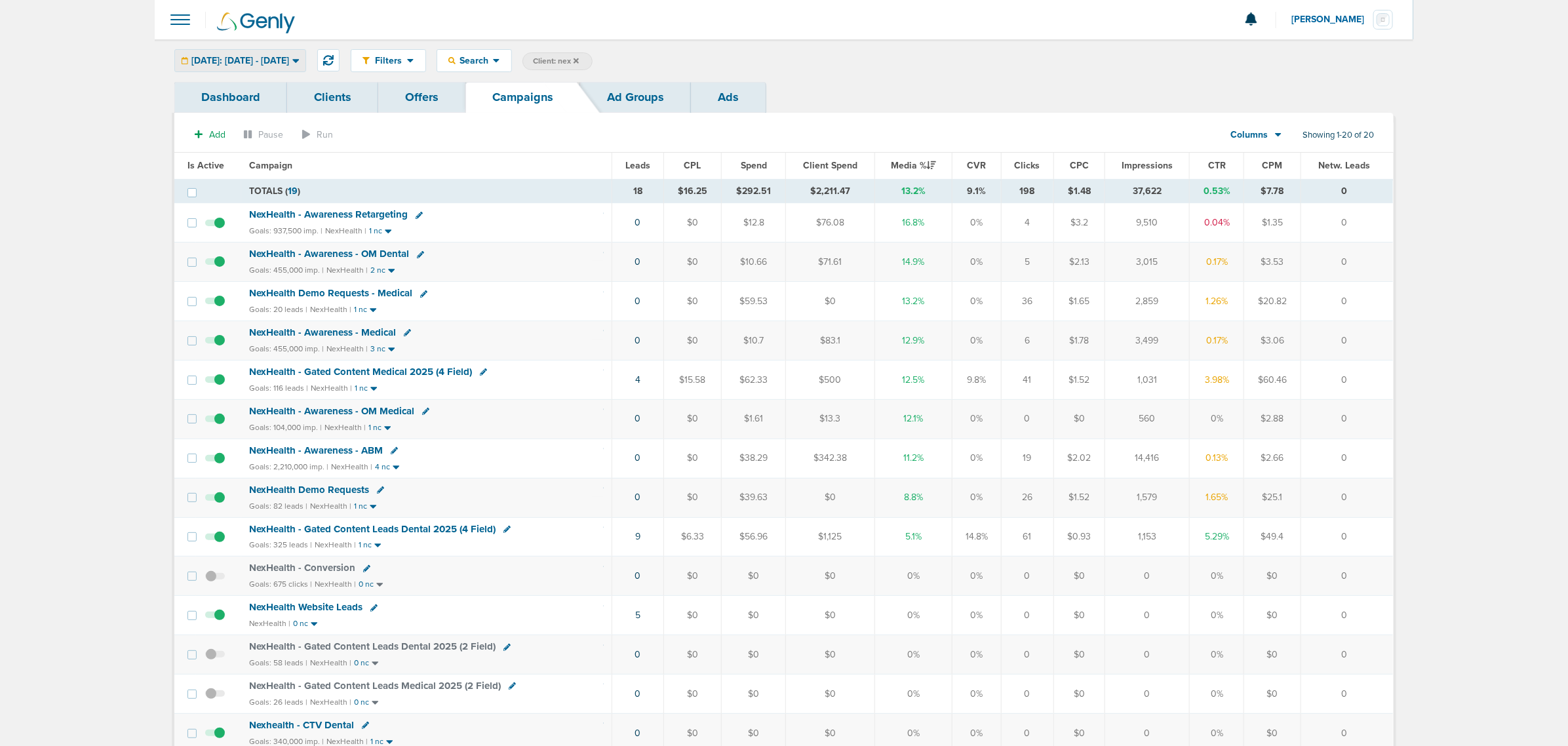
click at [272, 59] on span "[DATE]: [DATE] - [DATE]" at bounding box center [240, 61] width 98 height 10
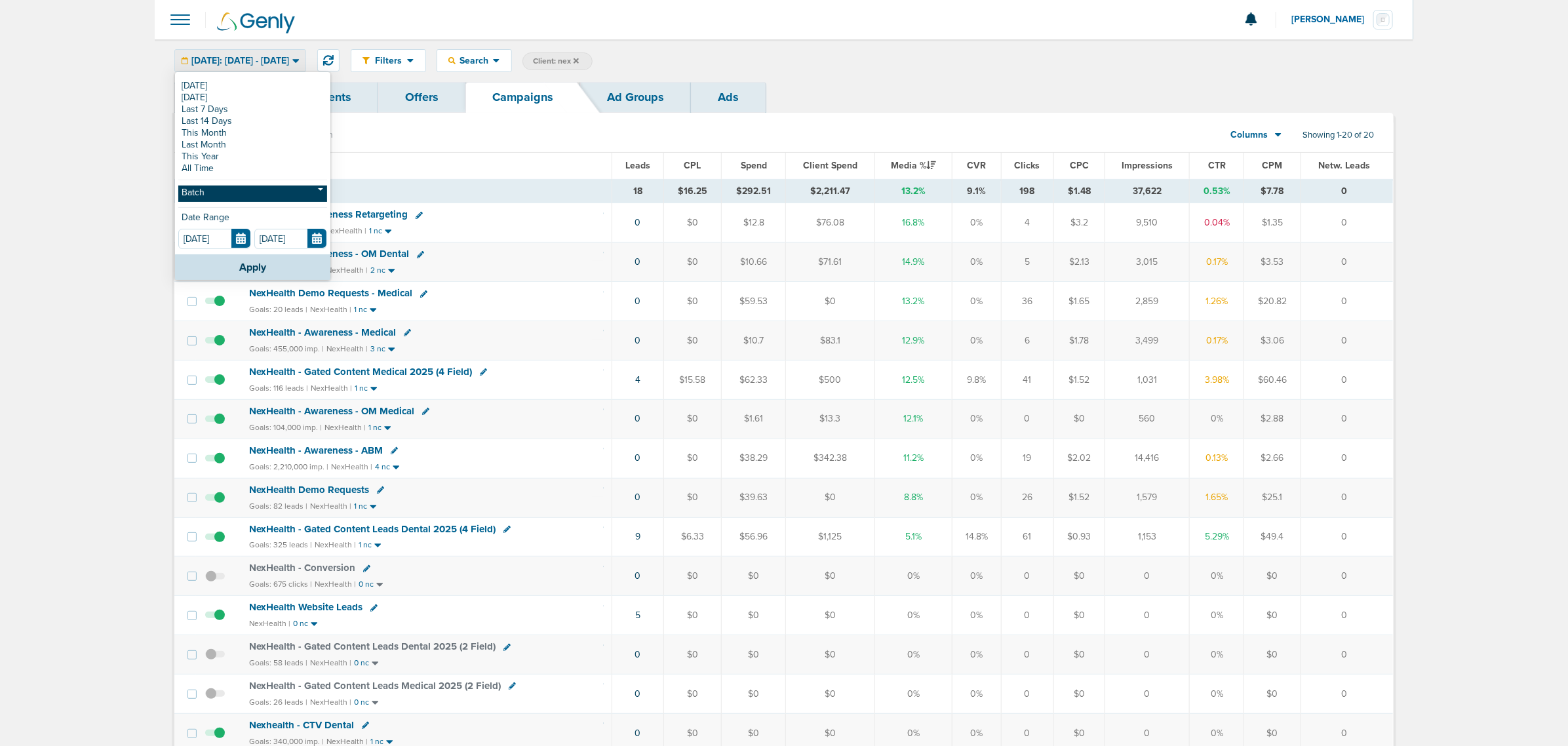
click at [249, 190] on link "Batch" at bounding box center [253, 194] width 149 height 16
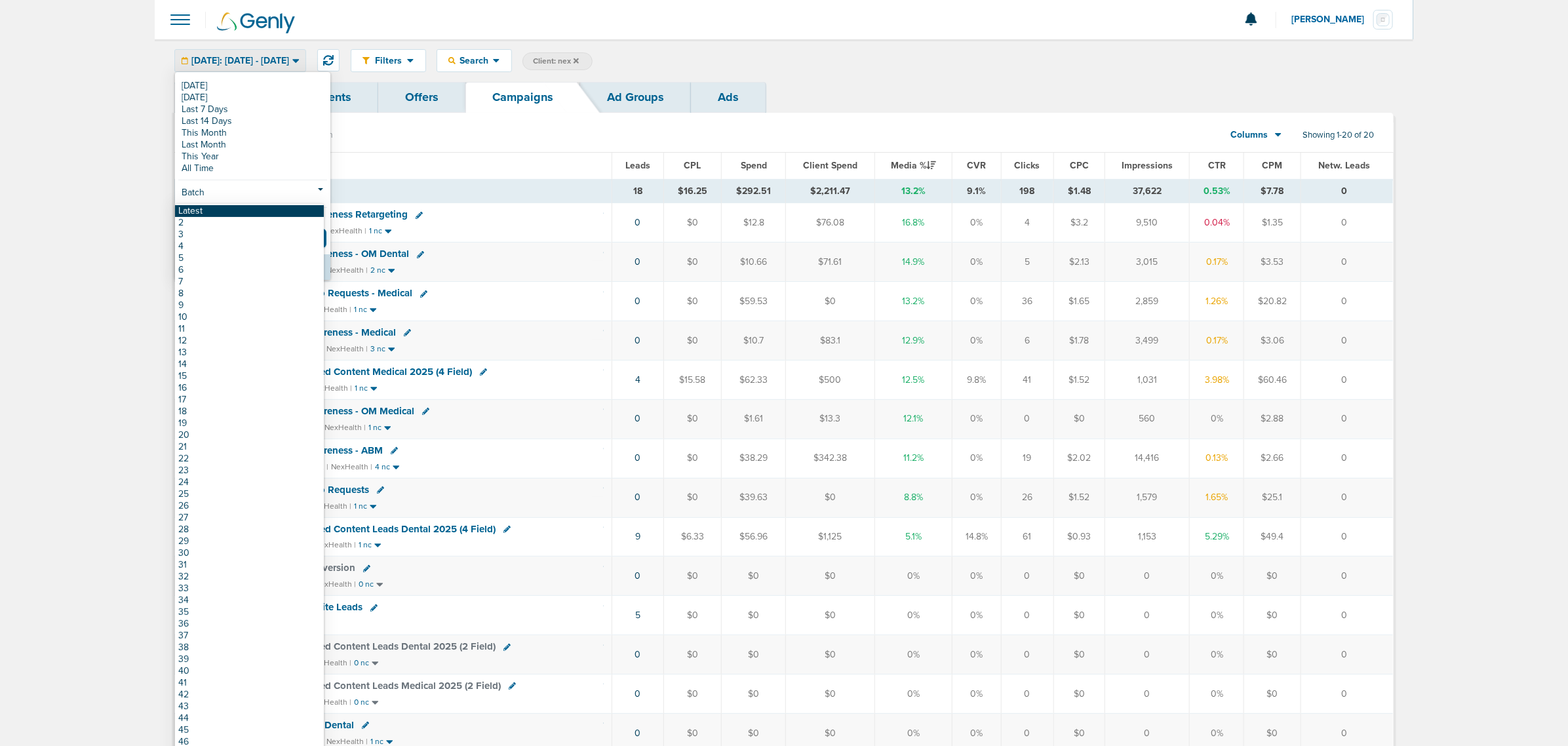
click at [230, 213] on link "Latest" at bounding box center [249, 211] width 149 height 12
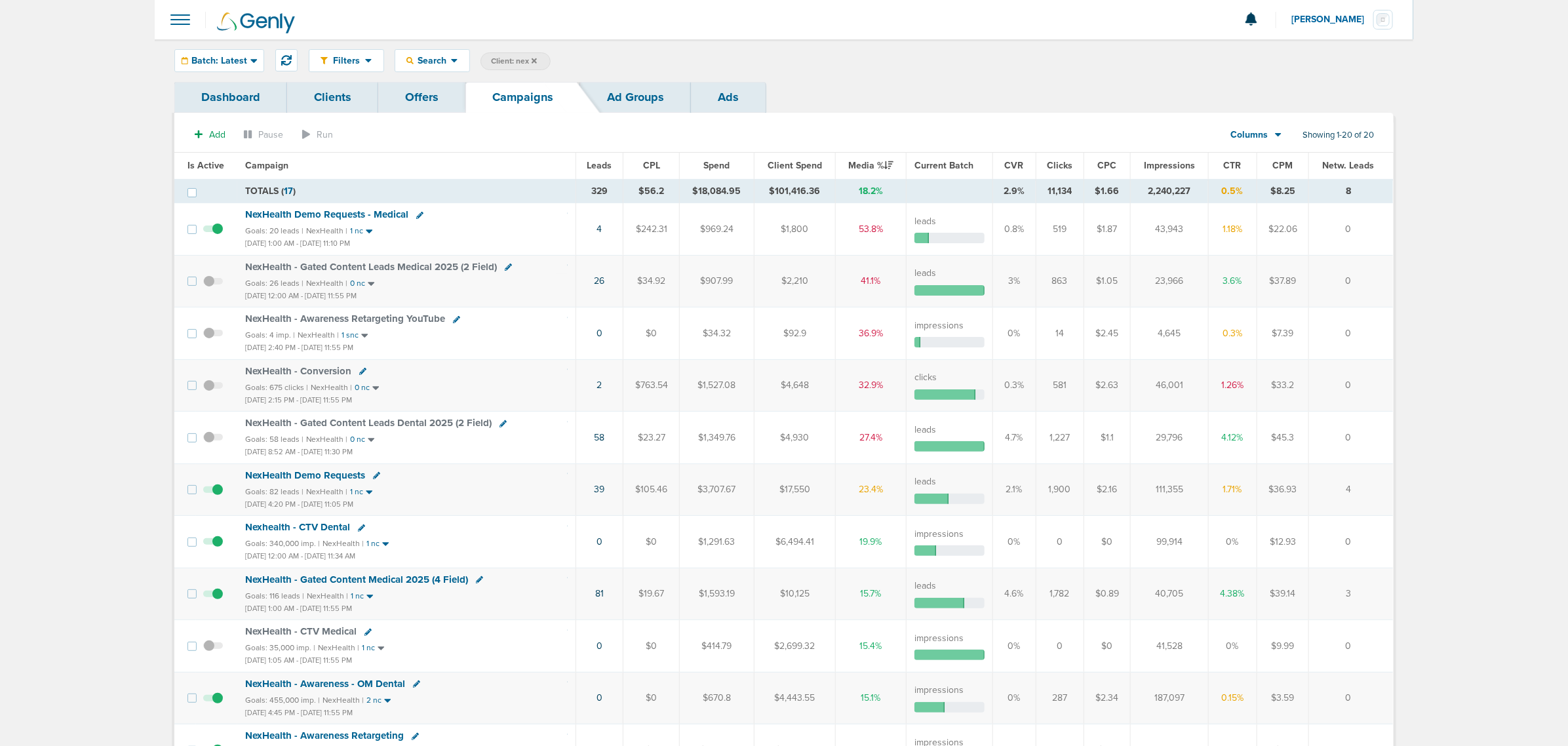
click at [207, 161] on span "Is Active" at bounding box center [206, 165] width 37 height 11
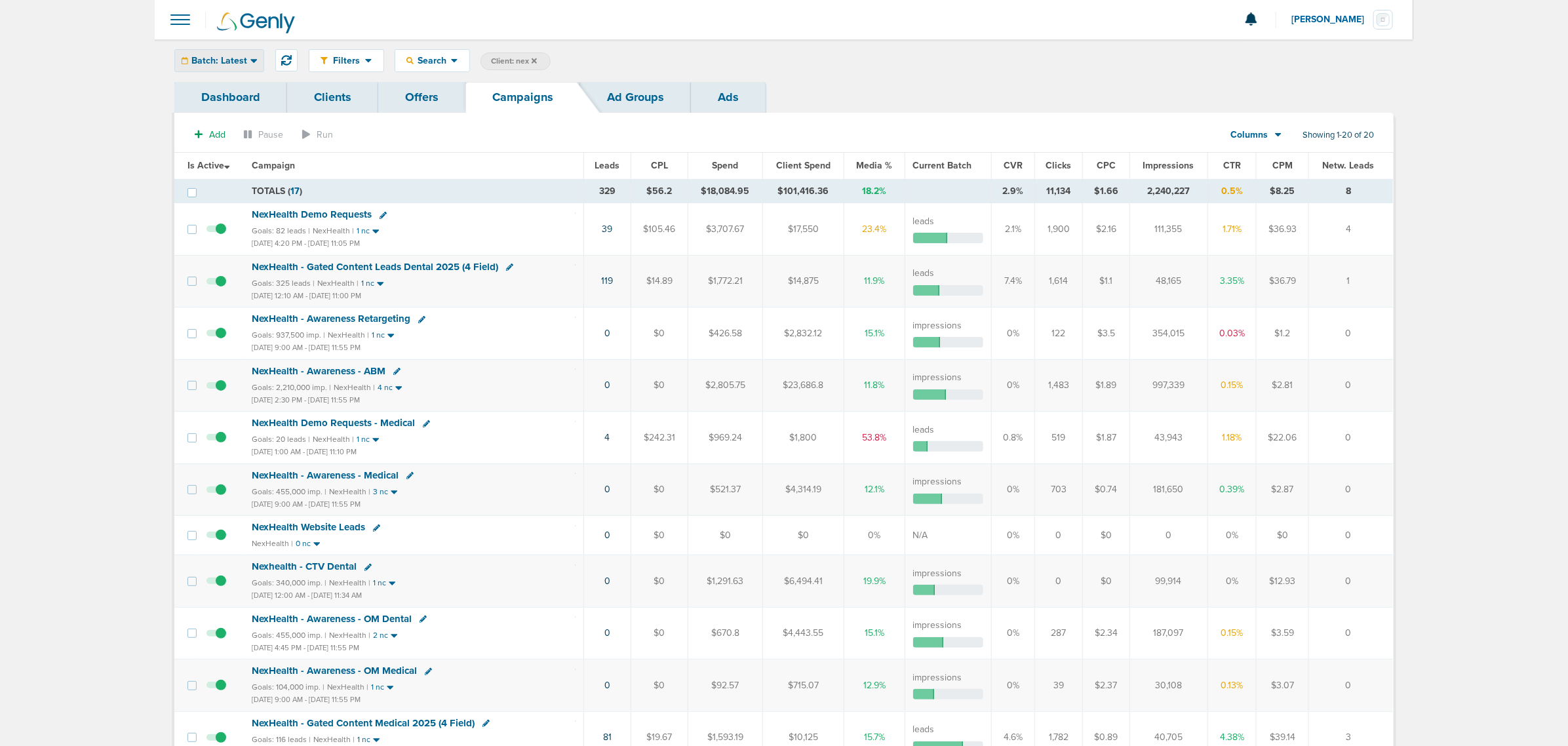
click at [248, 65] on div "Batch: Latest" at bounding box center [219, 60] width 89 height 21
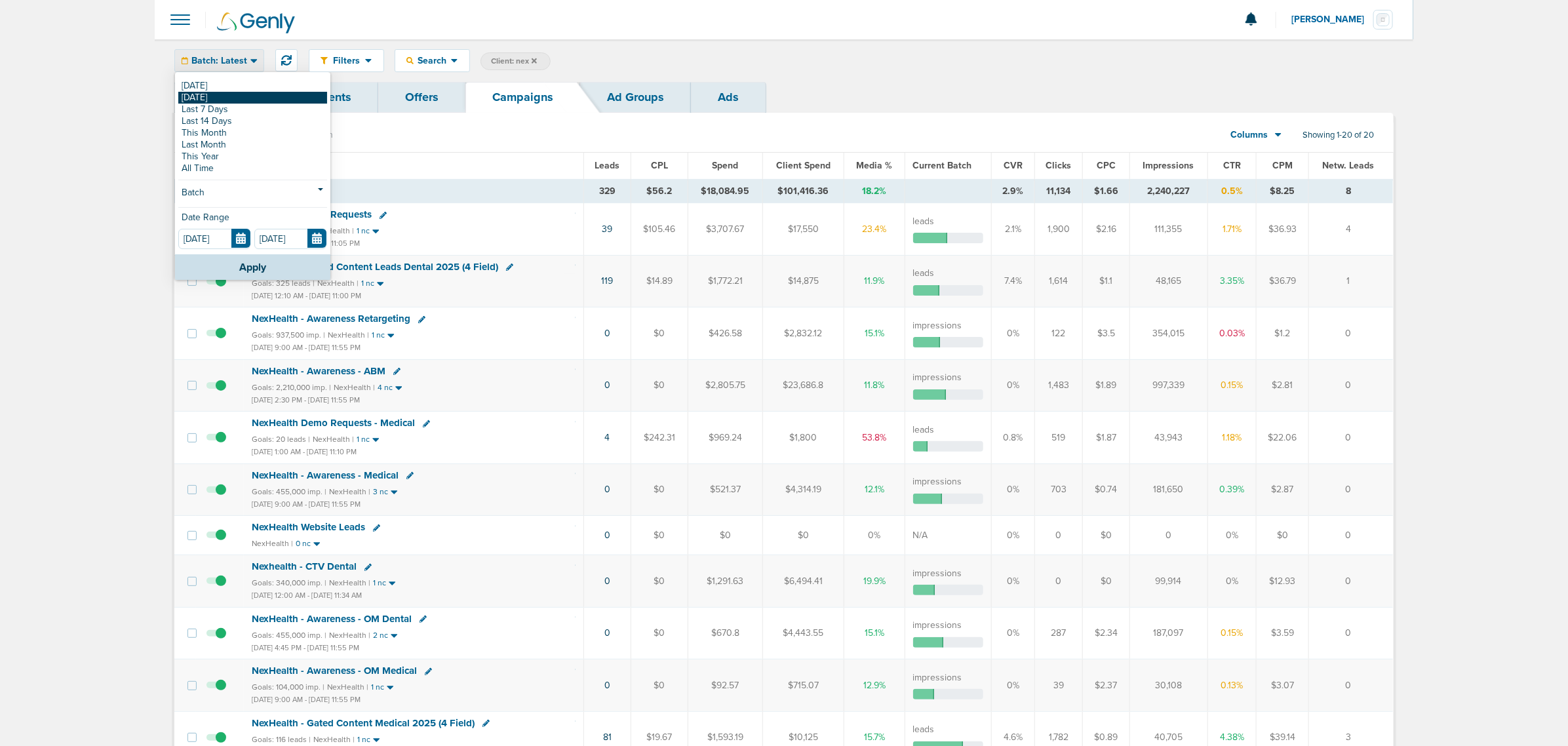
click at [230, 95] on link "[DATE]" at bounding box center [253, 98] width 149 height 12
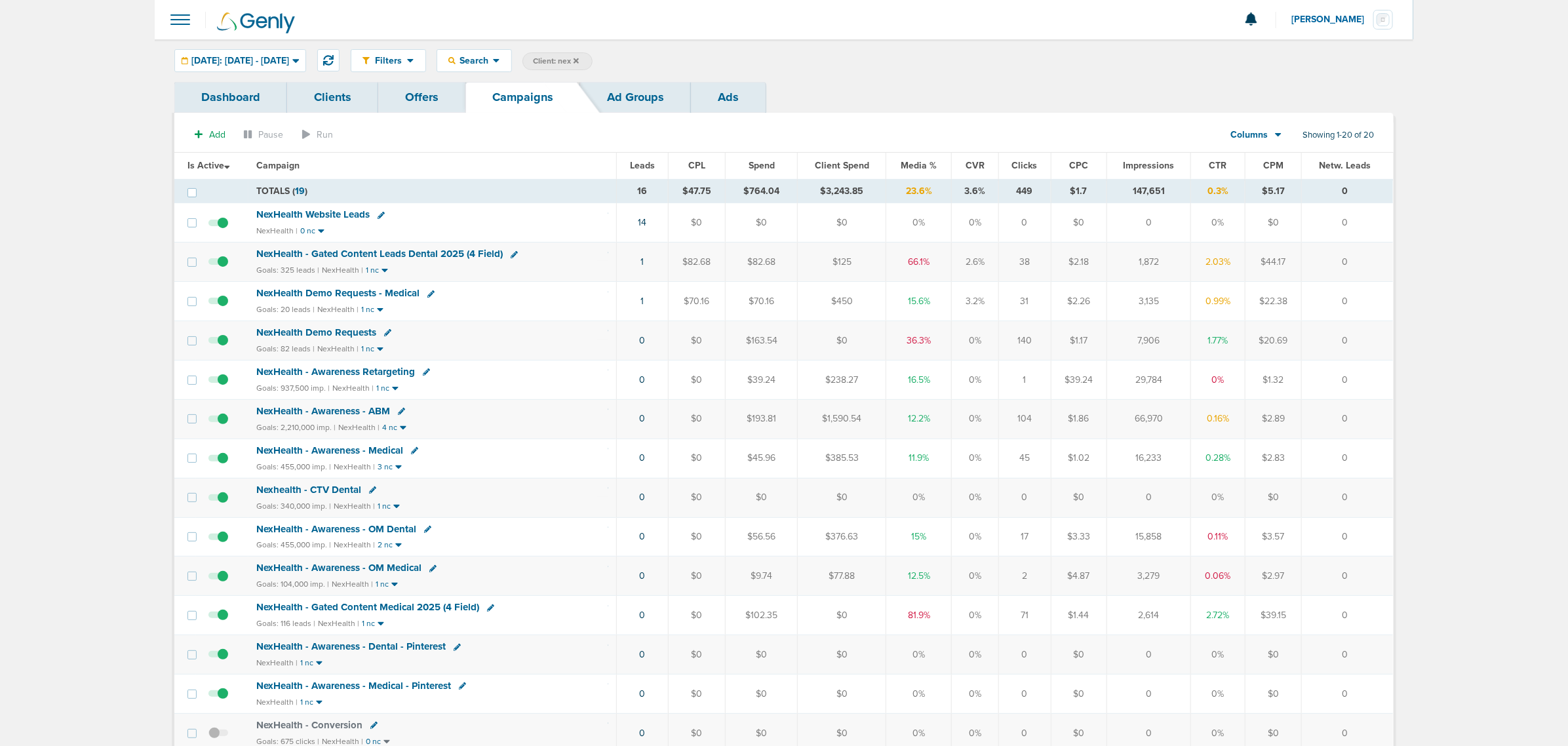
click at [1151, 162] on span "Impressions" at bounding box center [1148, 165] width 51 height 11
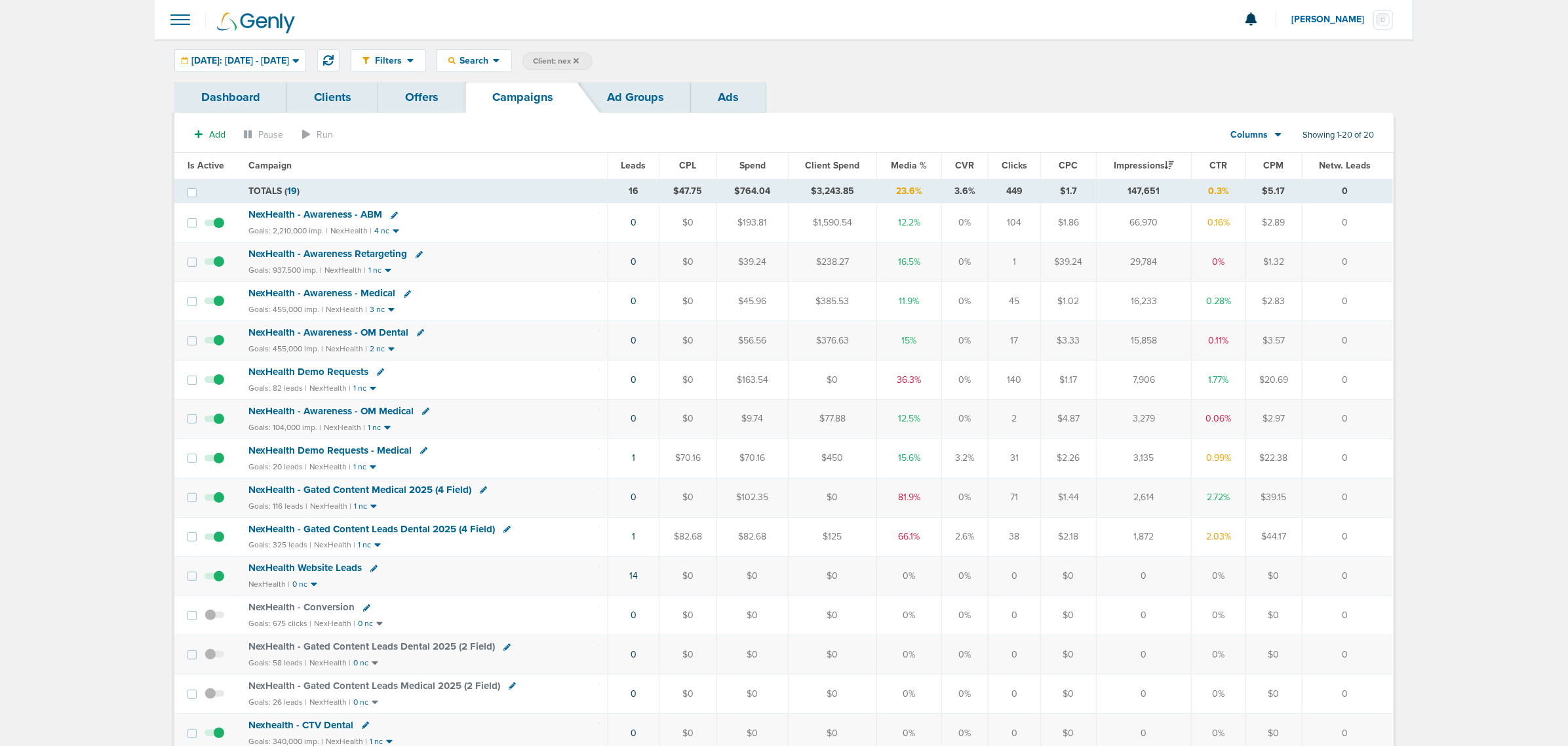
click at [578, 56] on span "Client: nex" at bounding box center [556, 61] width 46 height 11
drag, startPoint x: 701, startPoint y: 58, endPoint x: 672, endPoint y: 57, distance: 29.0
click at [672, 57] on span "Client Campaign Offers Landing Page Ad Group Network Campaign Ad Ad Status Netw…" at bounding box center [637, 61] width 229 height 18
type input "deep"
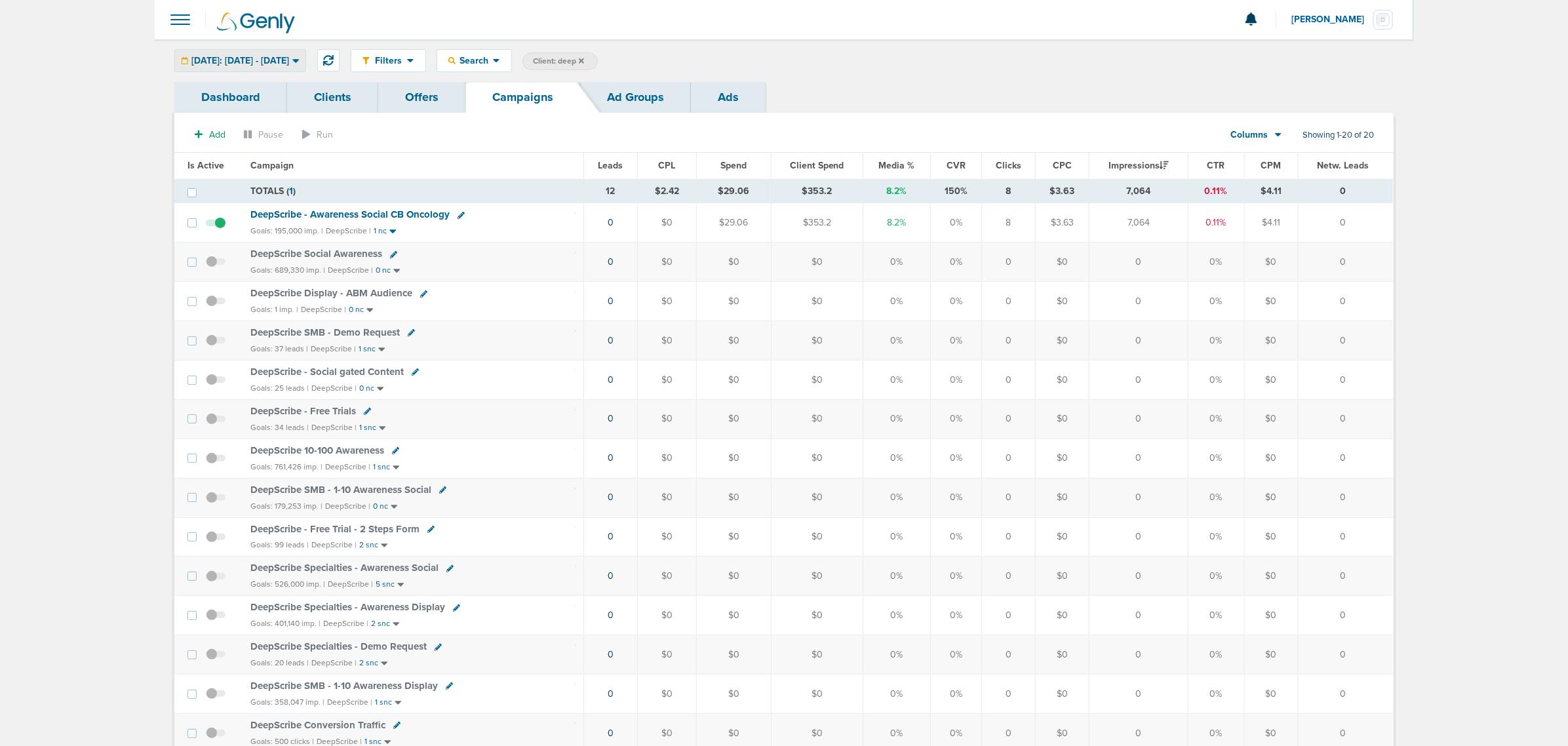
click at [256, 63] on span "[DATE]: [DATE] - [DATE]" at bounding box center [240, 61] width 98 height 10
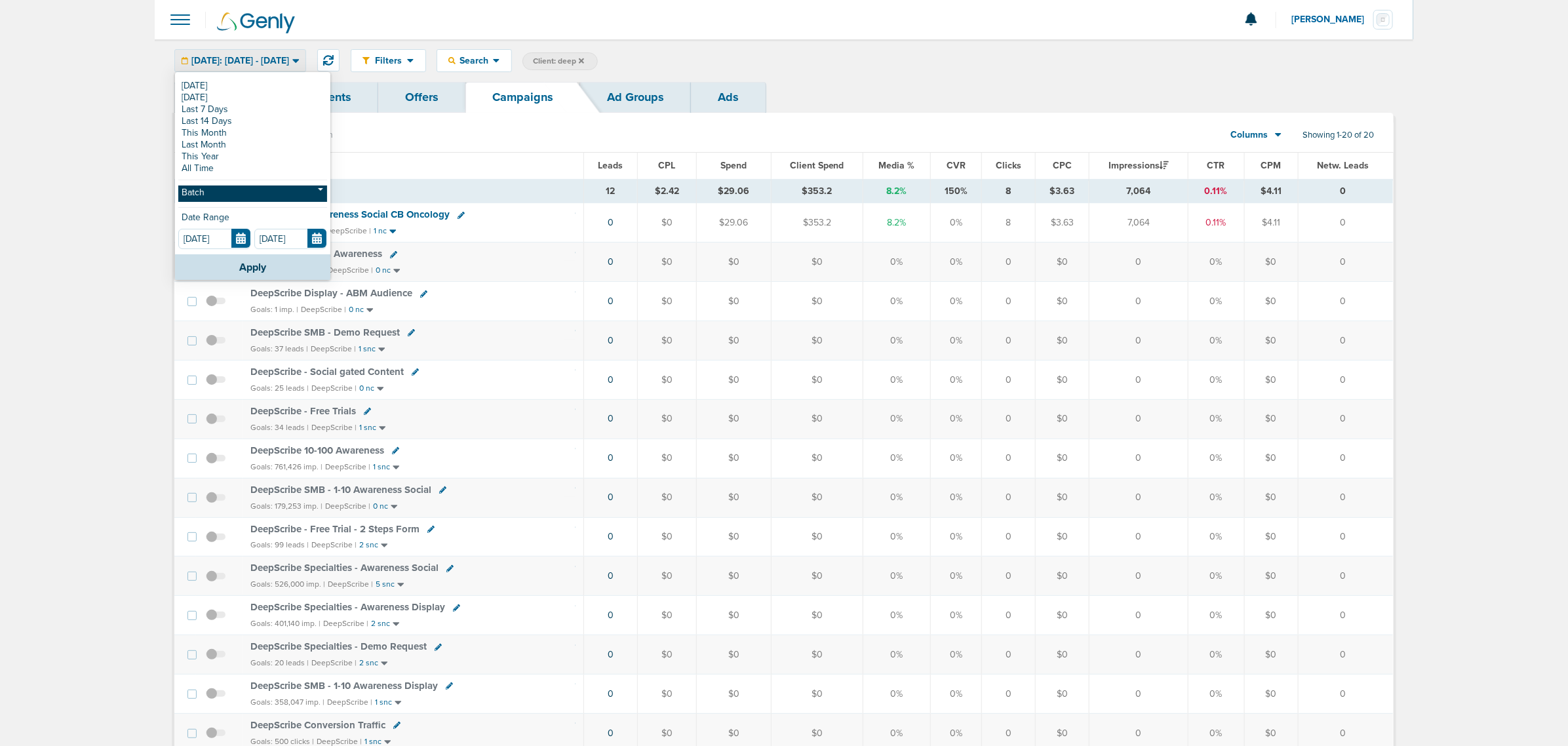
click at [230, 191] on link "Batch" at bounding box center [253, 194] width 149 height 16
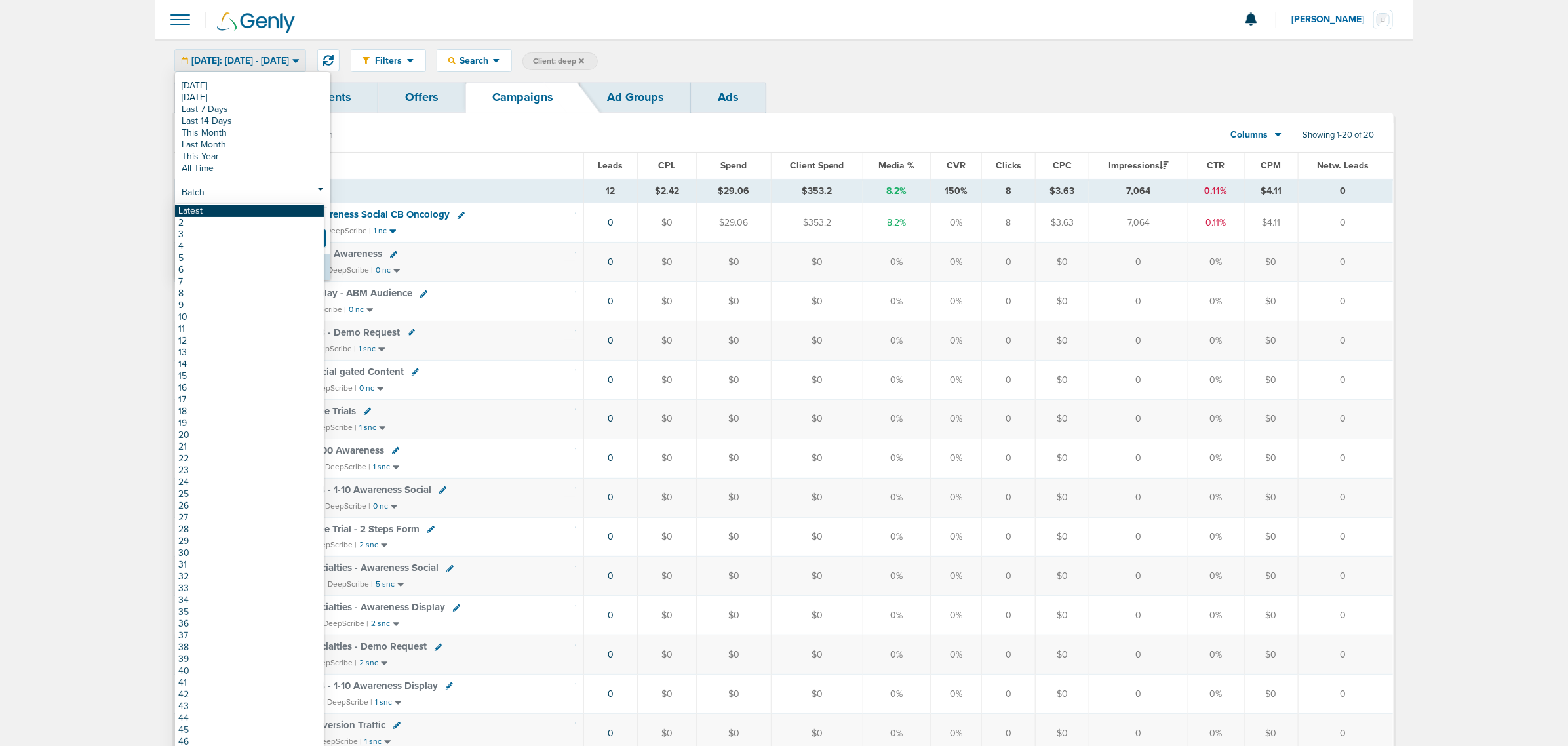
click at [219, 211] on link "Latest" at bounding box center [249, 211] width 149 height 12
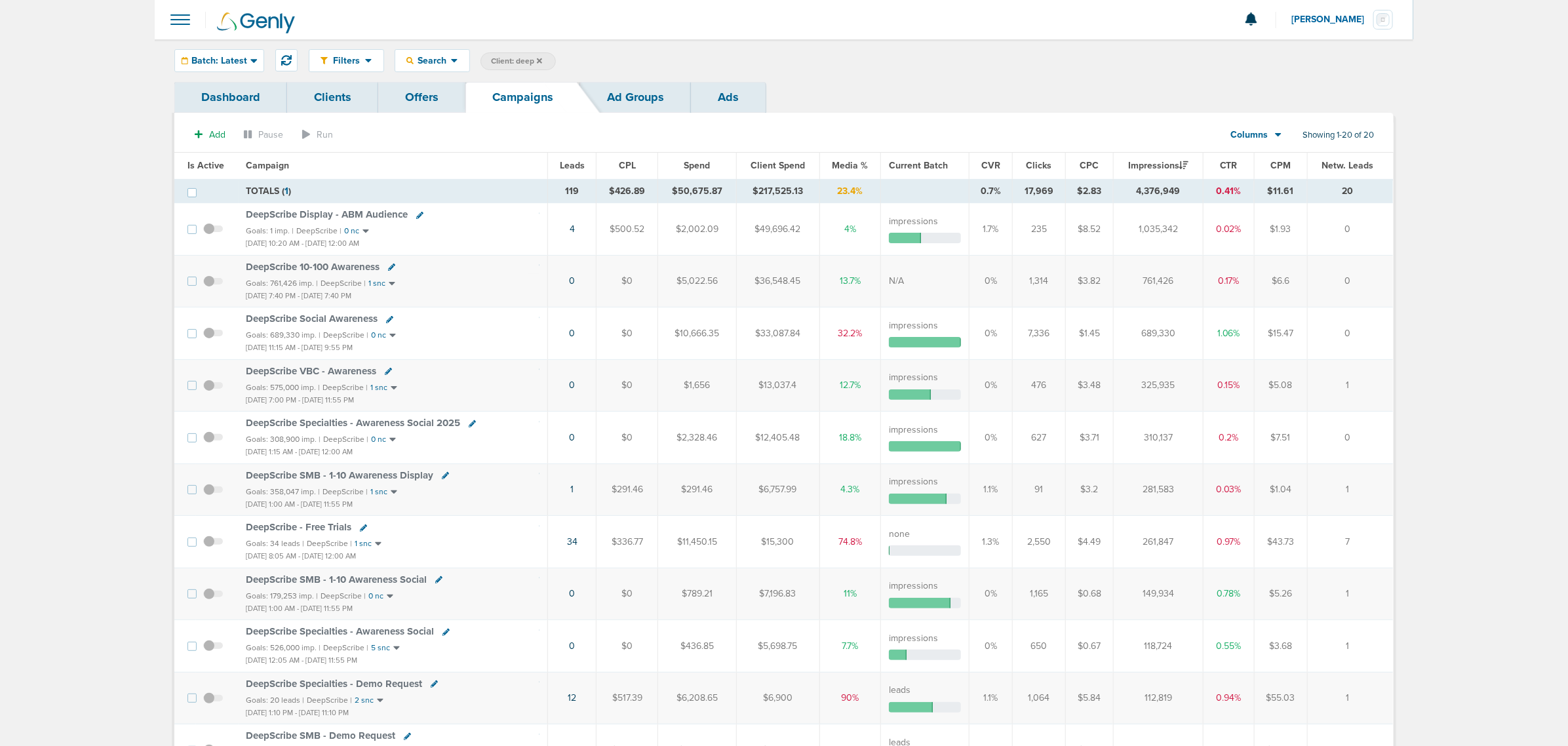
click at [208, 159] on th "Is Active" at bounding box center [207, 166] width 65 height 26
click at [208, 164] on span "Is Active" at bounding box center [206, 165] width 37 height 11
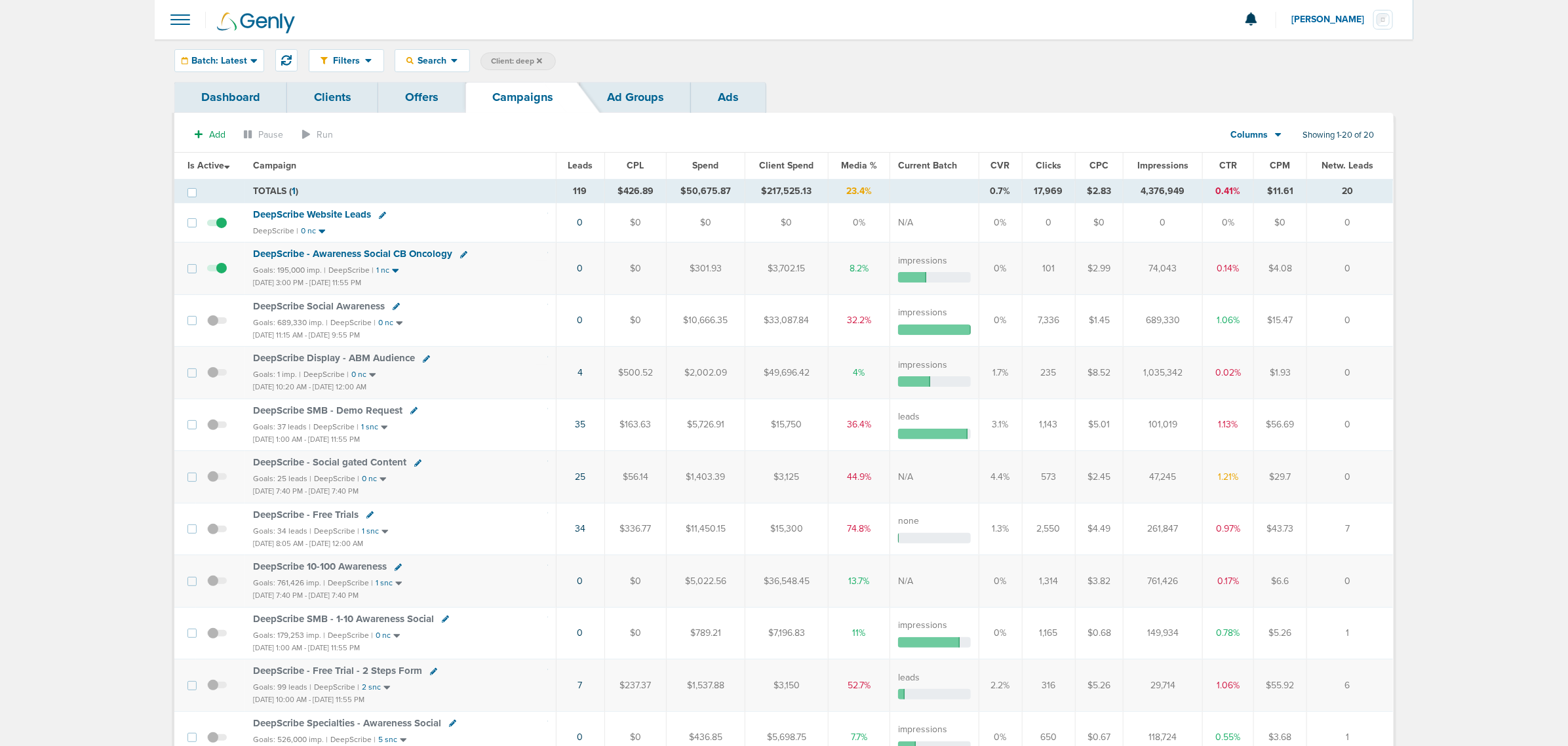
click at [525, 57] on span "Client: deep" at bounding box center [517, 61] width 51 height 11
drag, startPoint x: 629, startPoint y: 59, endPoint x: 571, endPoint y: 60, distance: 58.0
click at [571, 60] on span "Client Campaign Offers Landing Page Ad Group Network Campaign Ad Ad Status Netw…" at bounding box center [595, 61] width 229 height 18
type input "accept"
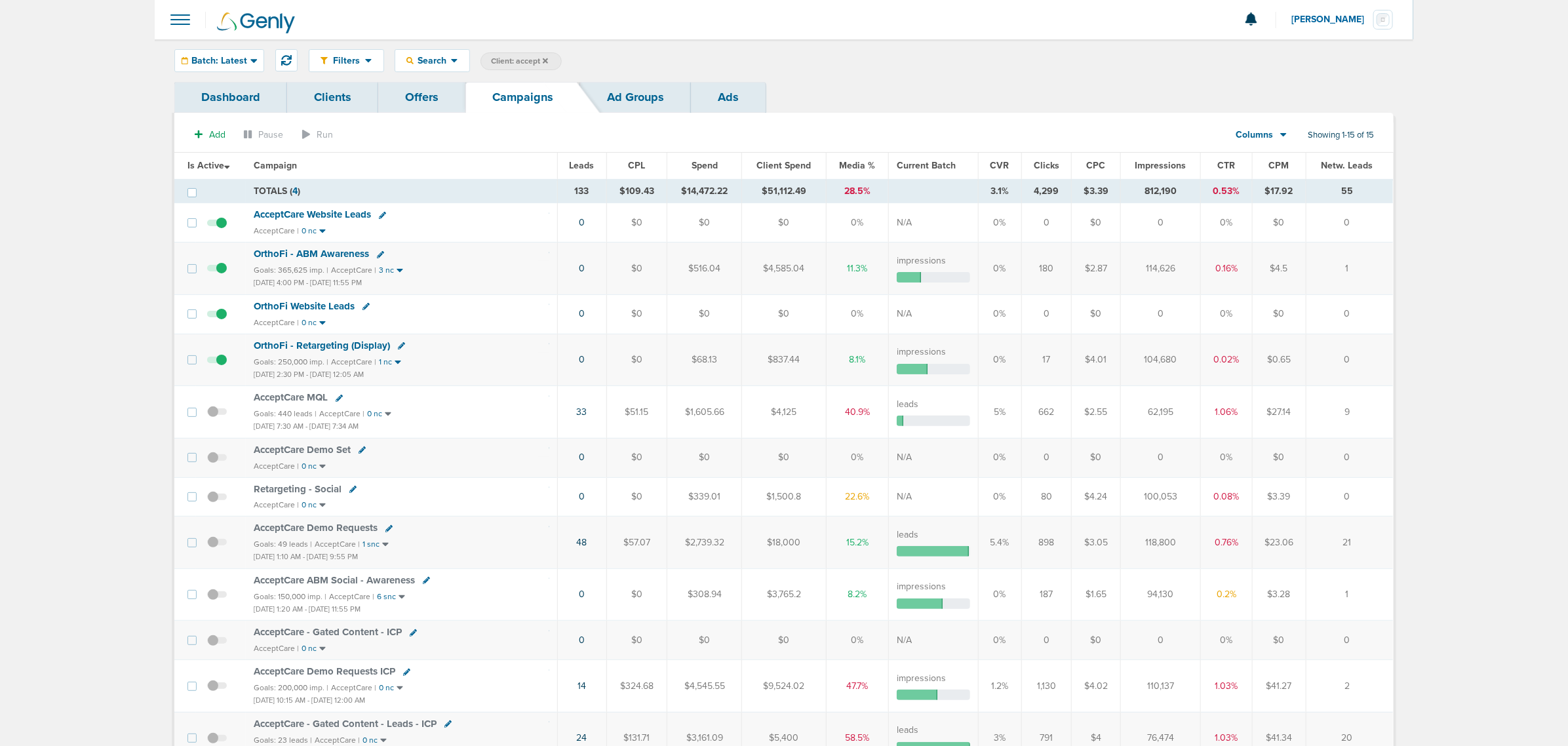
click at [518, 61] on span "Client: accept" at bounding box center [520, 61] width 57 height 11
drag, startPoint x: 638, startPoint y: 66, endPoint x: 571, endPoint y: 74, distance: 67.5
click at [571, 74] on div "Filters Active Only Settings Status Active Inactive Objectives MQL SQL Traffic …" at bounding box center [784, 61] width 1258 height 43
type input "law"
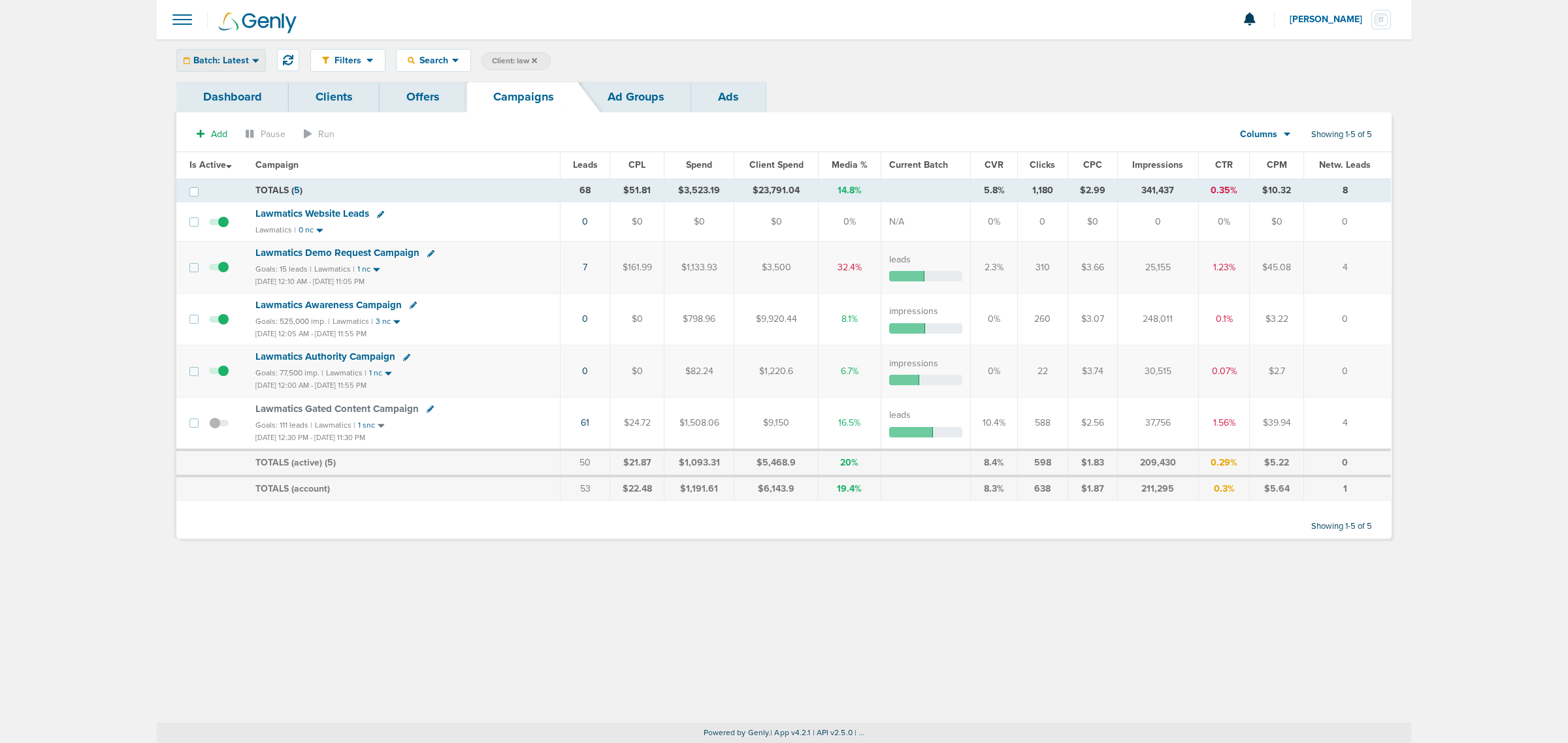
click at [213, 53] on div "Batch: Latest" at bounding box center [221, 60] width 89 height 21
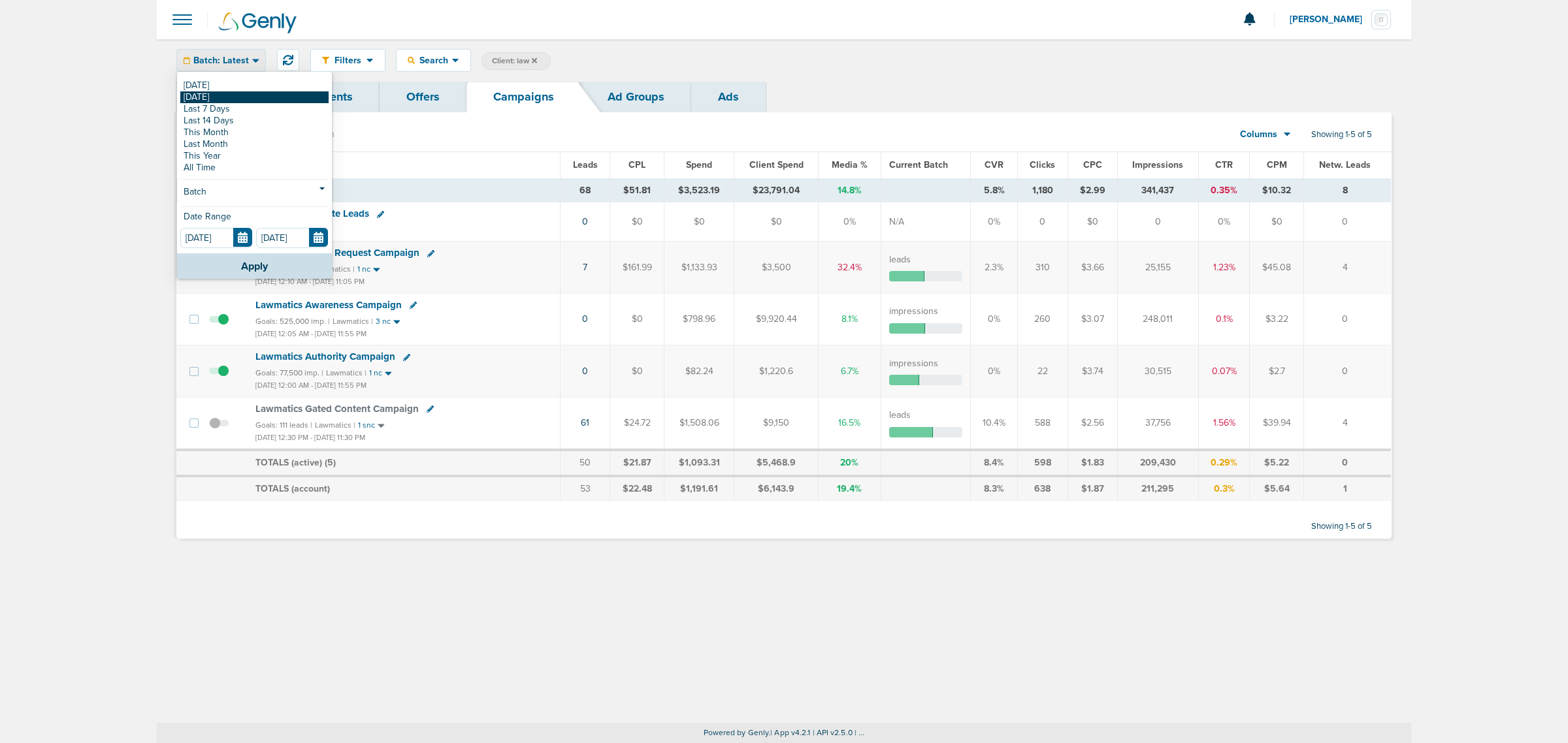
click at [216, 97] on link "[DATE]" at bounding box center [254, 97] width 149 height 12
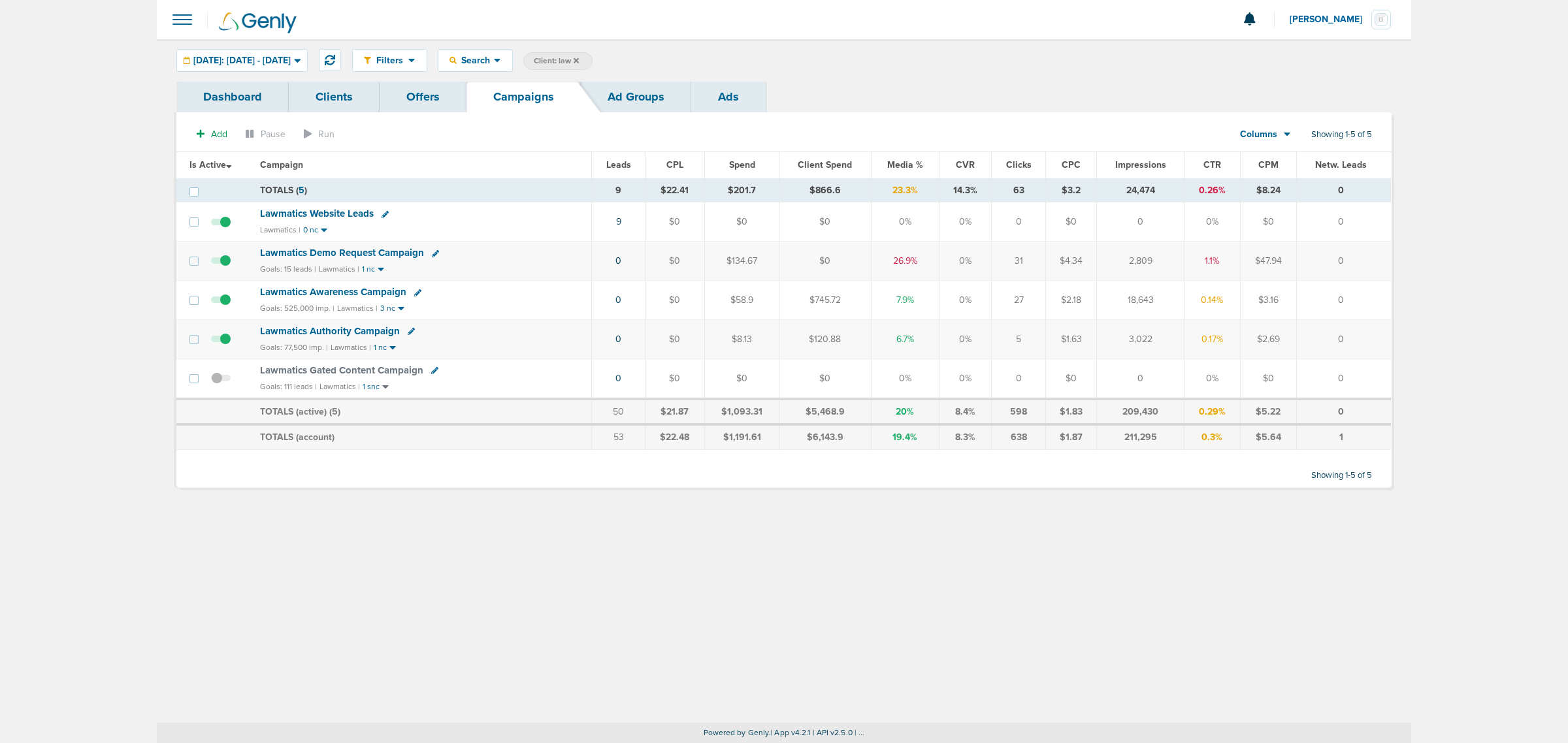
click at [579, 63] on span "Client: law" at bounding box center [556, 61] width 45 height 11
drag, startPoint x: 710, startPoint y: 59, endPoint x: 687, endPoint y: 62, distance: 23.2
click at [687, 62] on input "law" at bounding box center [668, 61] width 65 height 18
type input "l"
type input "lily"
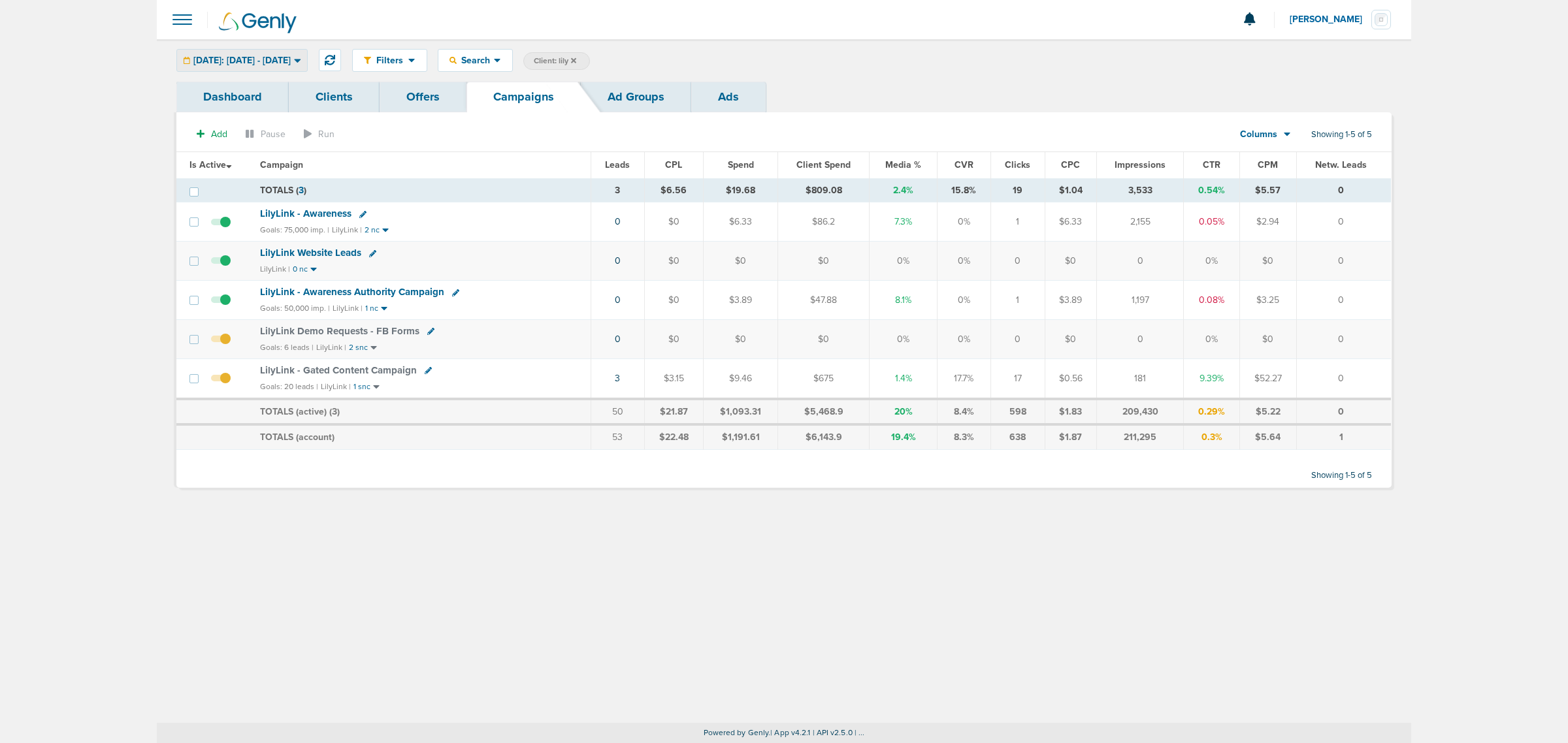
click at [302, 65] on div "[DATE]: [DATE] - [DATE]" at bounding box center [242, 60] width 130 height 21
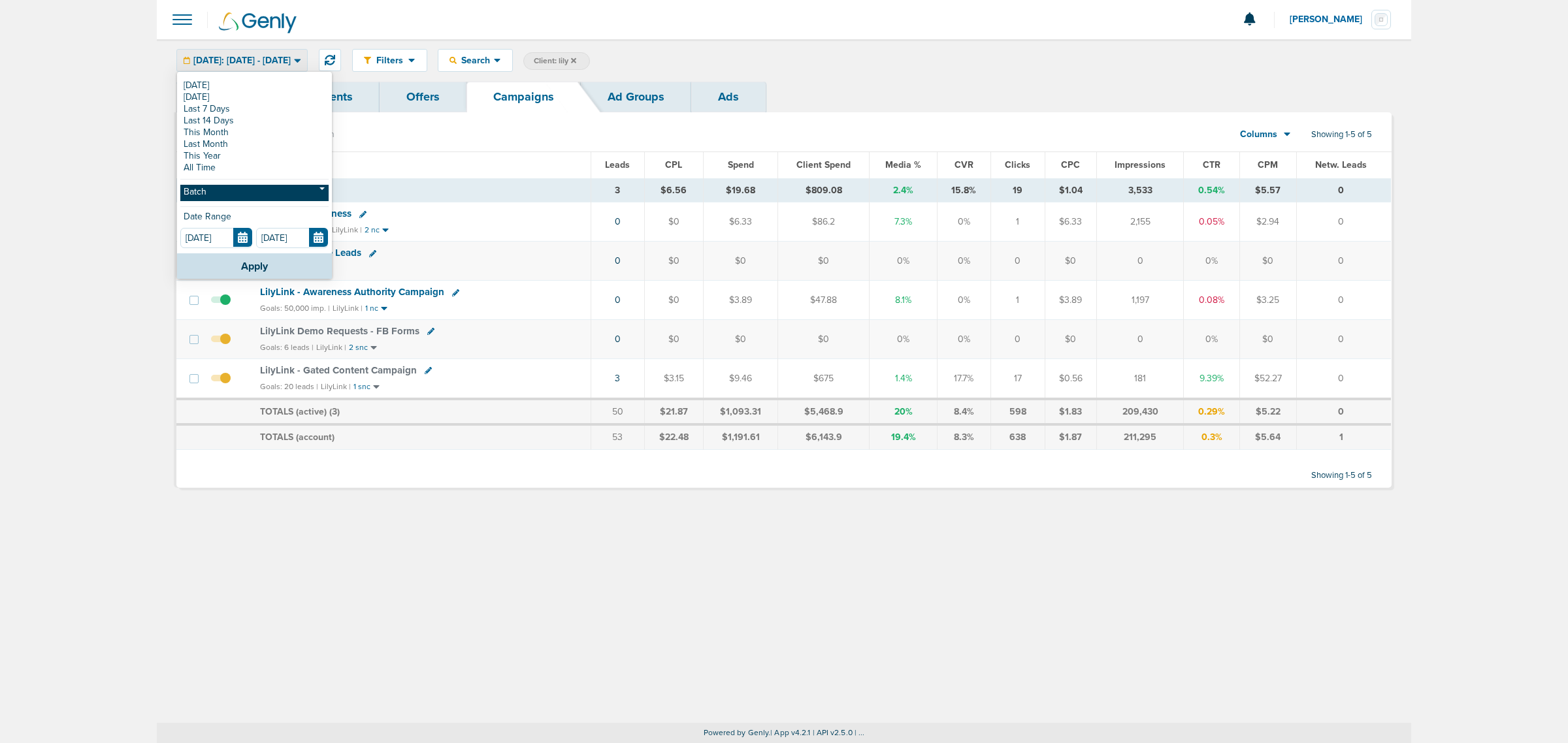
click at [230, 192] on link "Batch" at bounding box center [254, 193] width 149 height 16
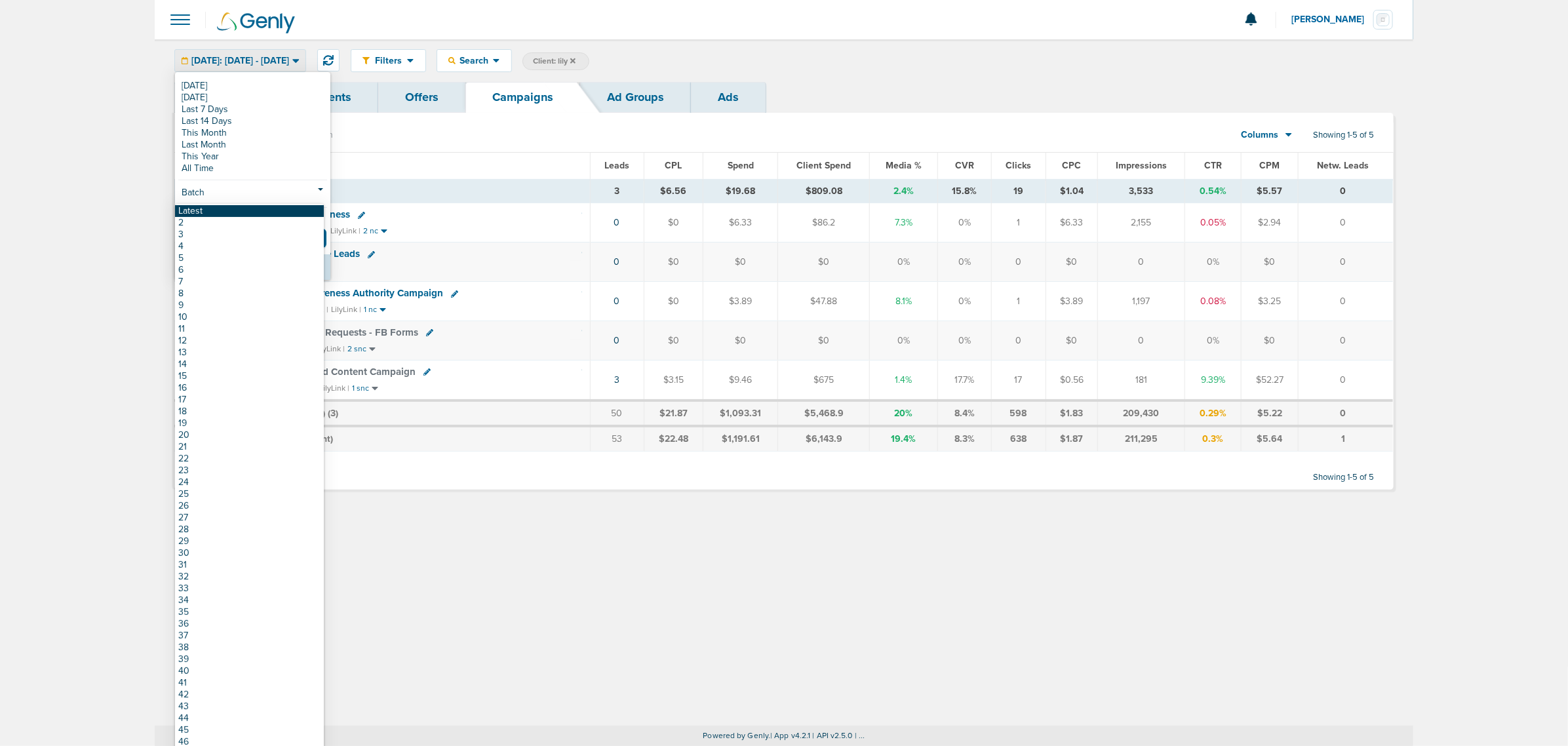
click at [225, 214] on link "Latest" at bounding box center [249, 211] width 149 height 12
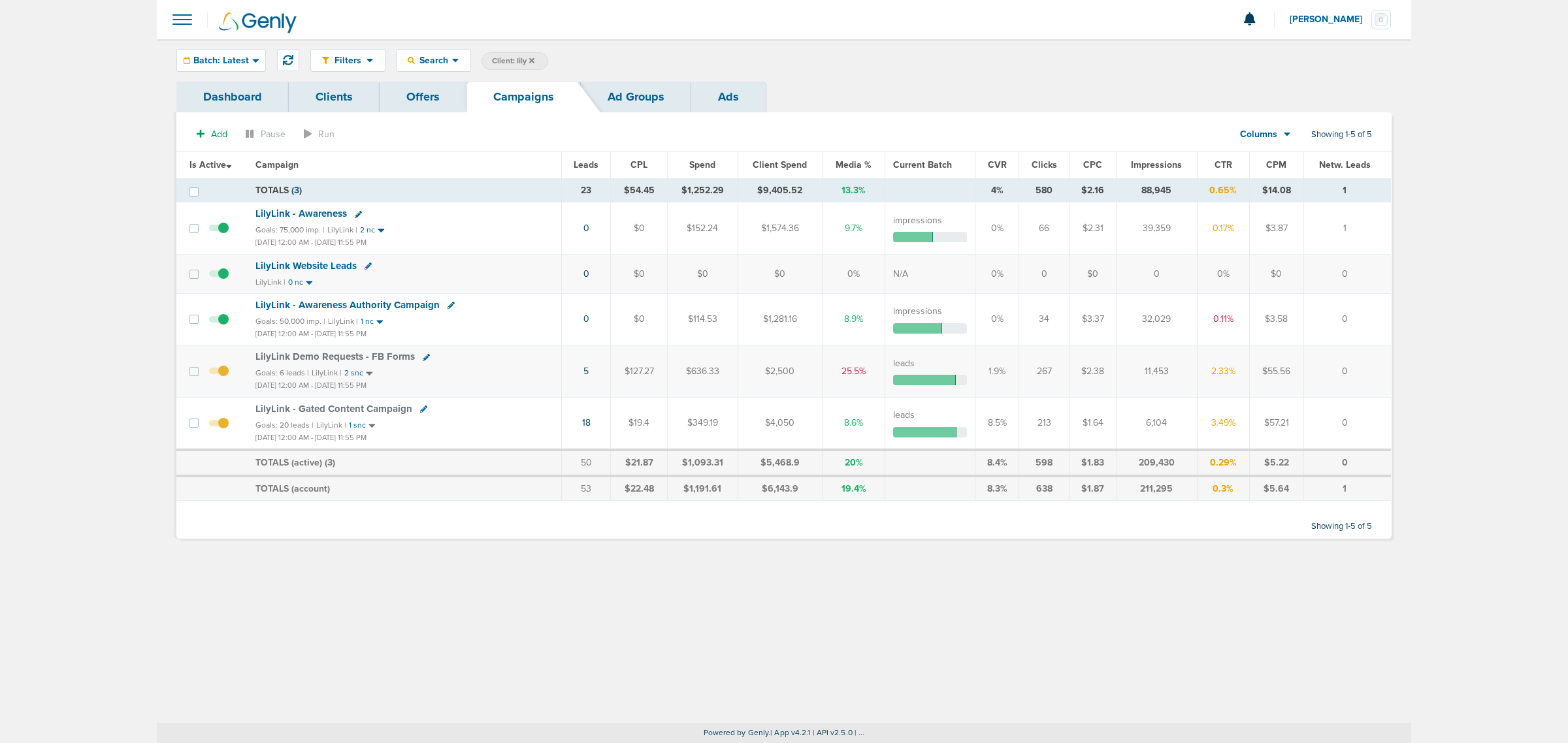
click at [511, 63] on span "Client: lily" at bounding box center [513, 61] width 42 height 11
drag, startPoint x: 604, startPoint y: 59, endPoint x: 558, endPoint y: 50, distance: 46.9
click at [558, 50] on div "Filters Active Only Settings Status Active Inactive Objectives MQL SQL Traffic …" at bounding box center [851, 60] width 1081 height 23
type input "plug"
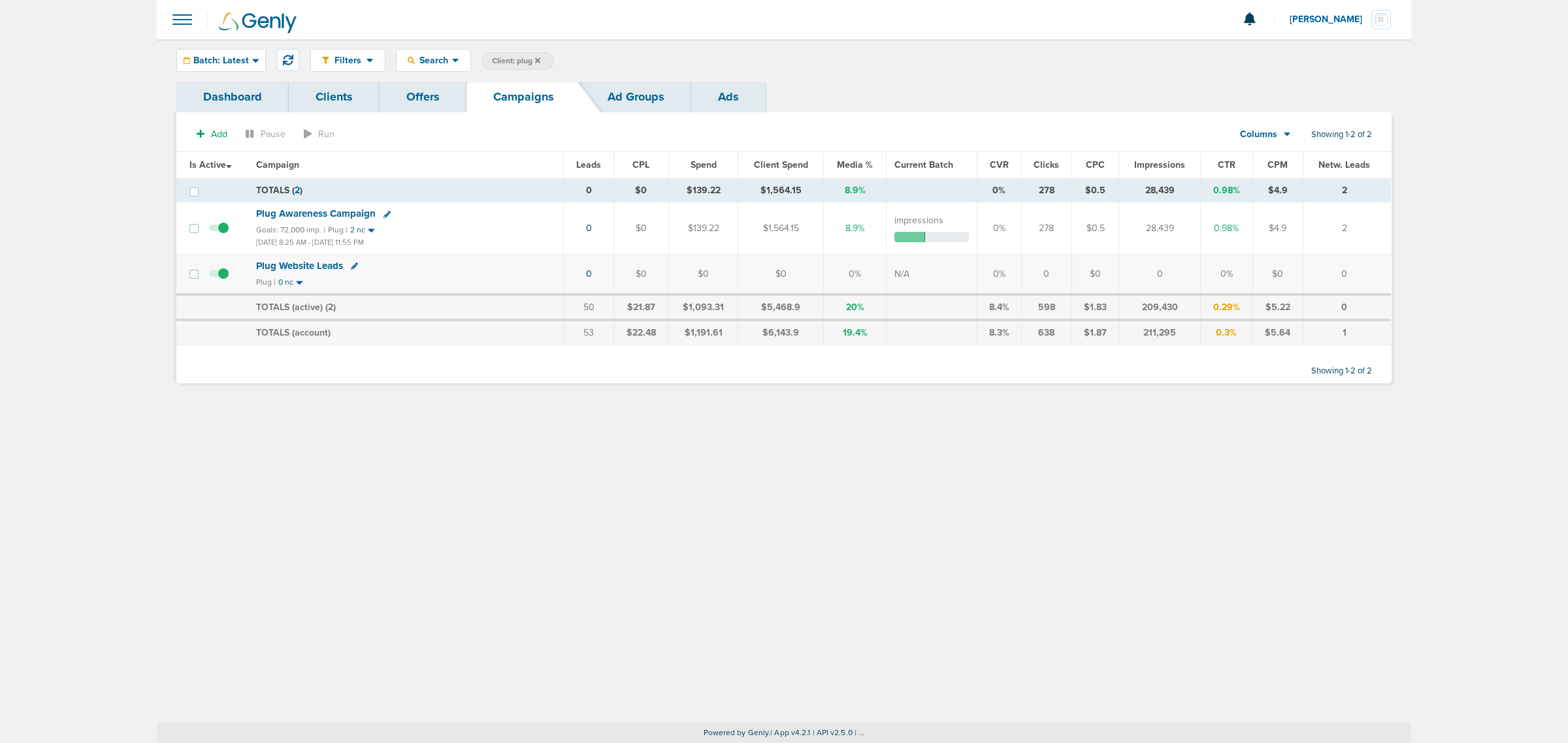
click at [539, 63] on icon at bounding box center [537, 61] width 5 height 8
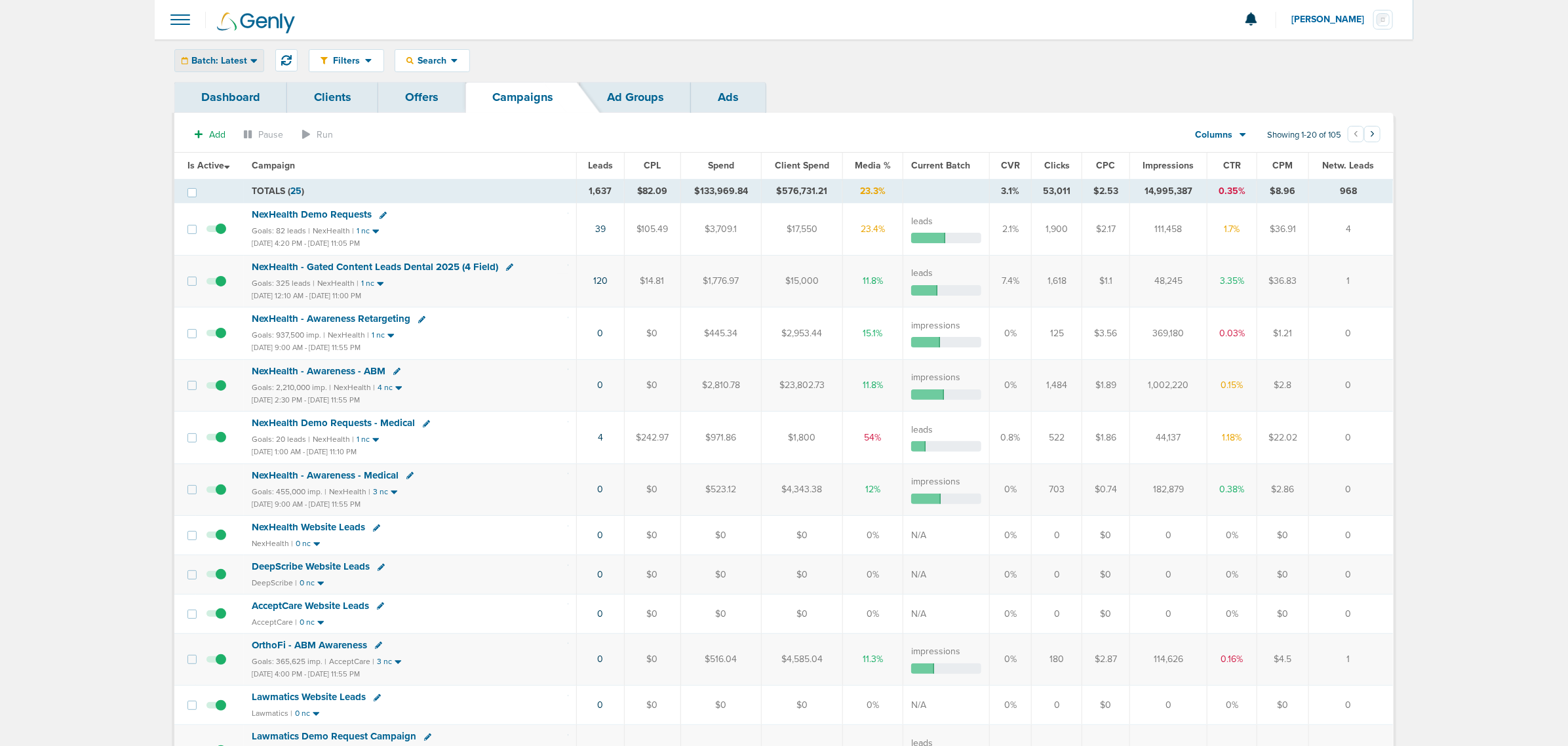
click at [236, 58] on span "Batch: Latest" at bounding box center [219, 61] width 56 height 10
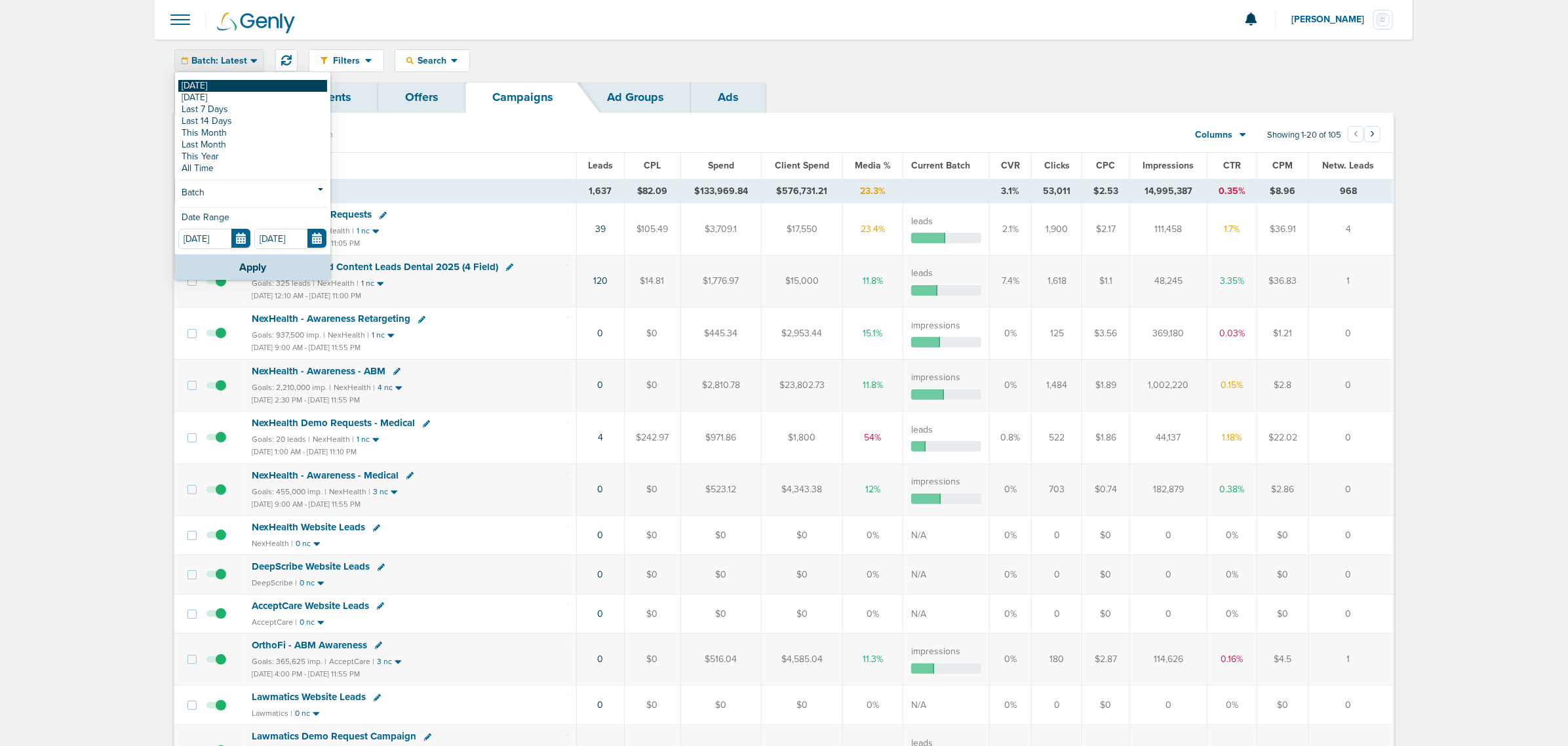
click at [205, 85] on link "[DATE]" at bounding box center [253, 86] width 149 height 12
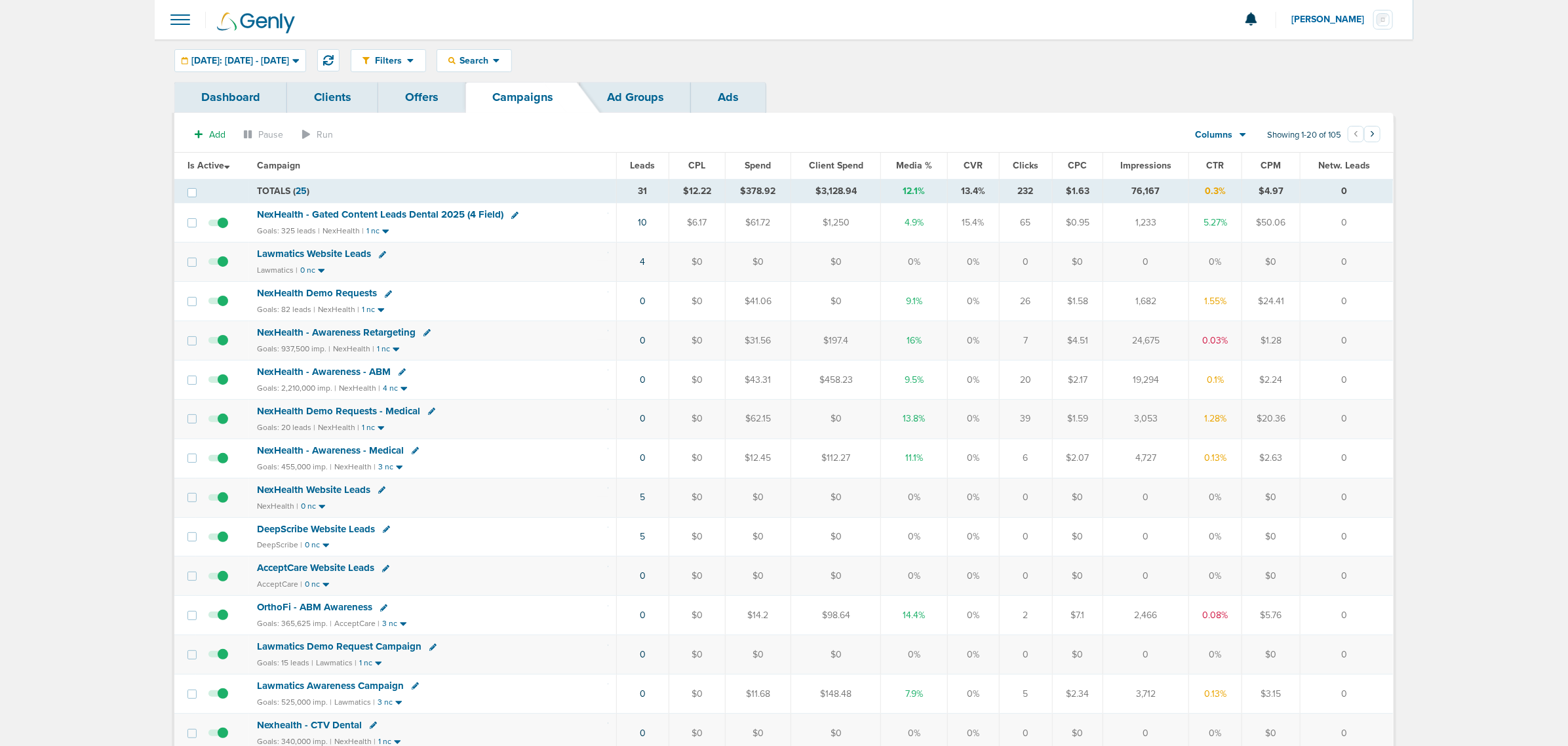
click at [912, 167] on span "Media %" at bounding box center [914, 165] width 36 height 11
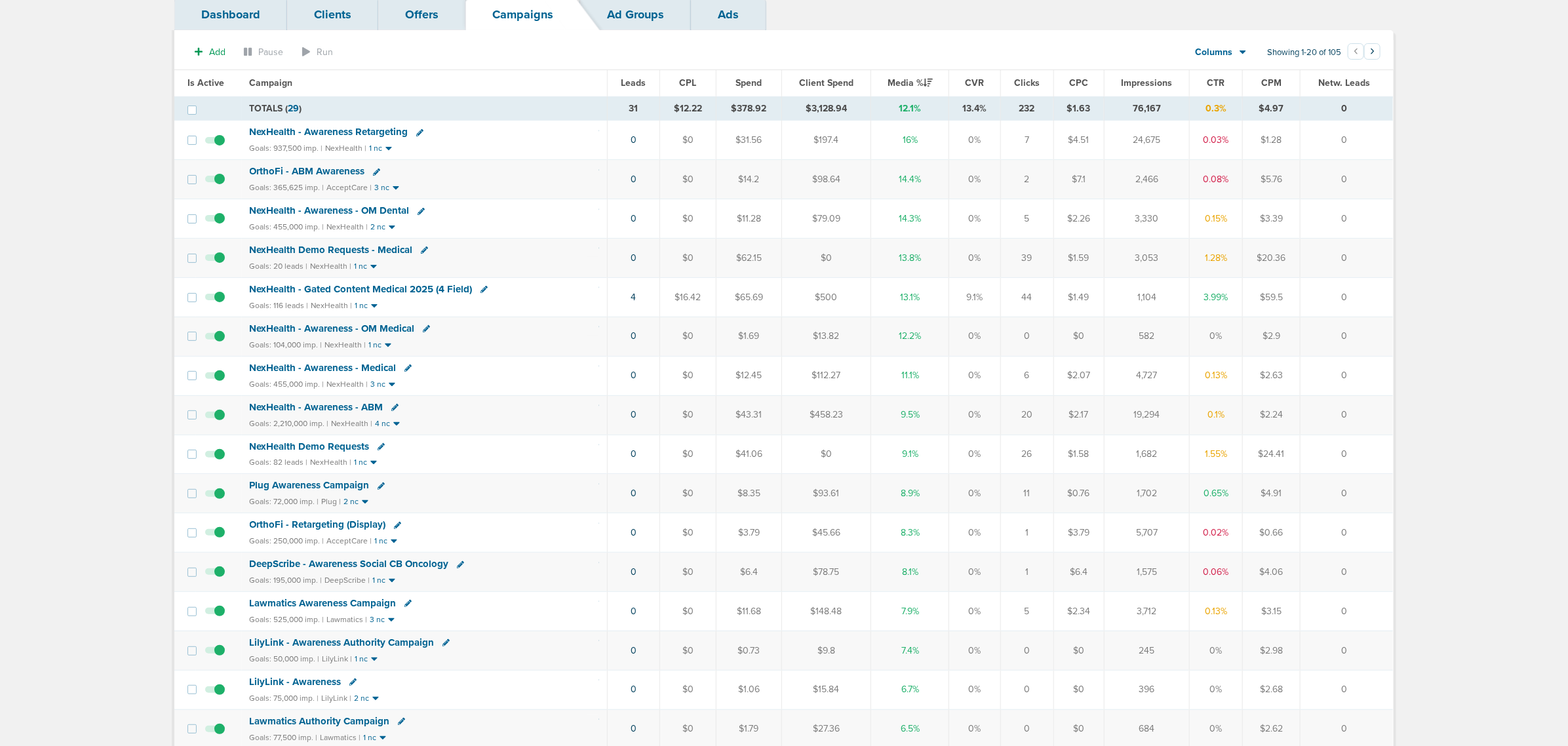
scroll to position [82, 0]
